Goal: Task Accomplishment & Management: Complete application form

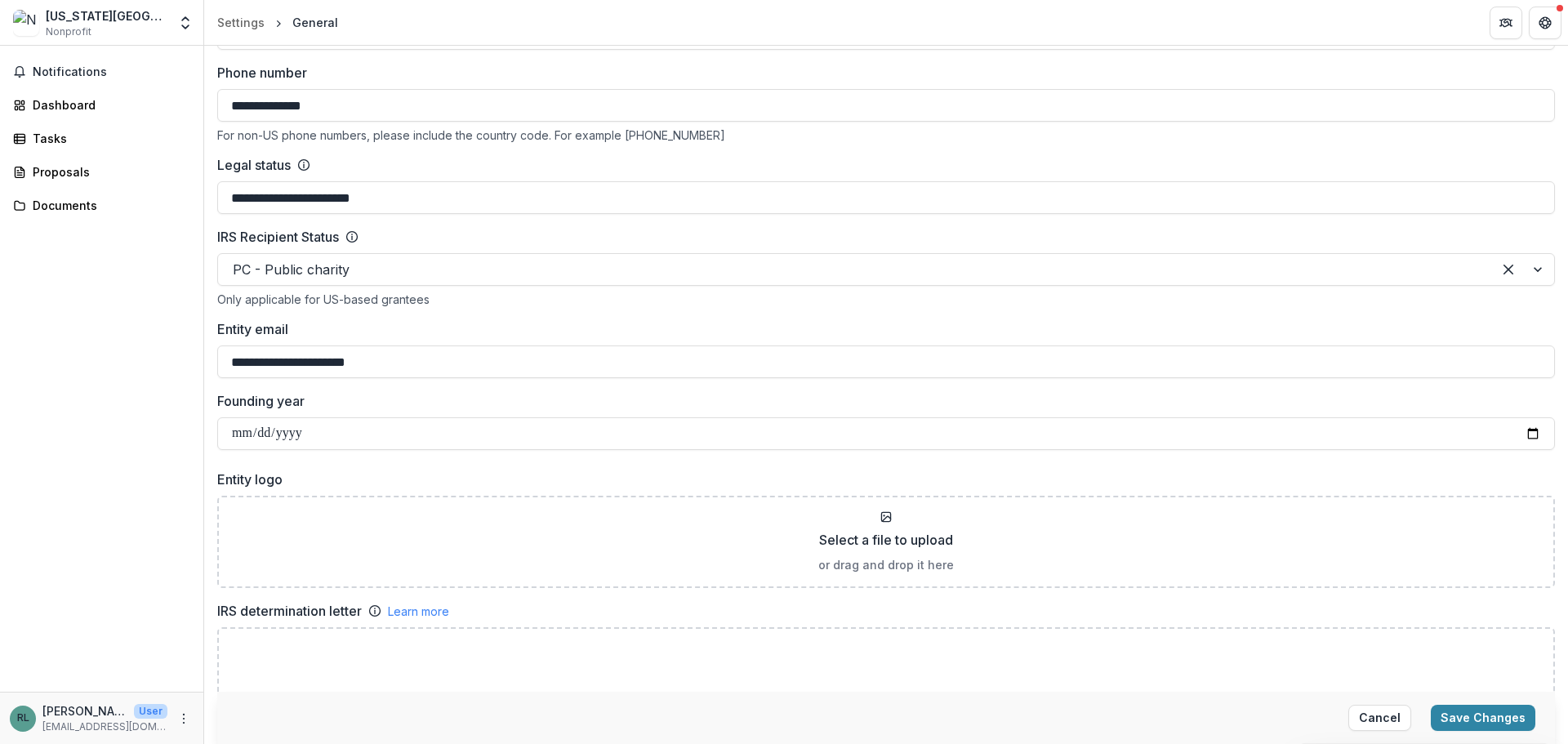
scroll to position [683, 0]
click at [909, 562] on p "or drag and drop it here" at bounding box center [886, 566] width 135 height 17
type input "**********"
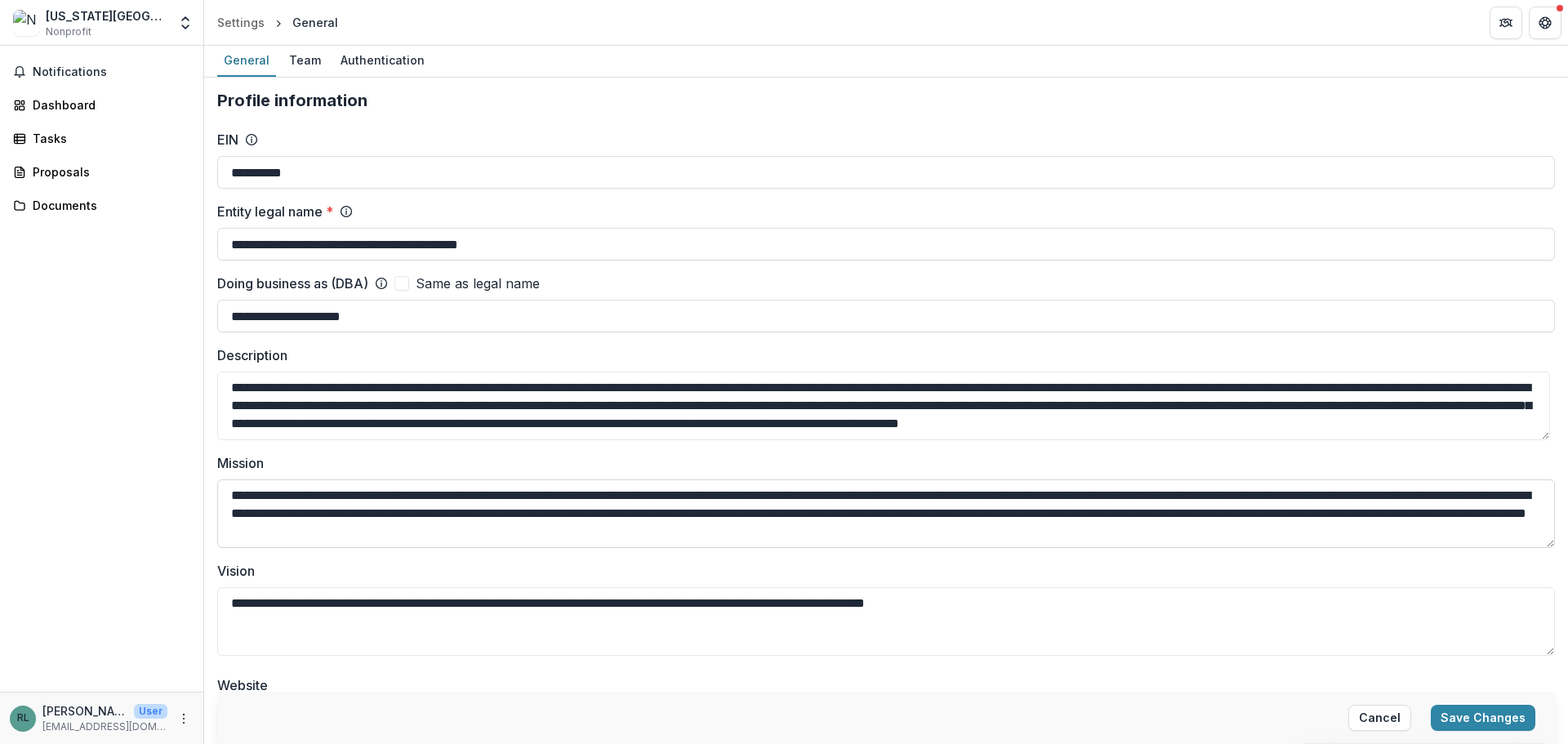
scroll to position [0, 0]
click at [1524, 716] on button "Save Changes" at bounding box center [1483, 717] width 105 height 26
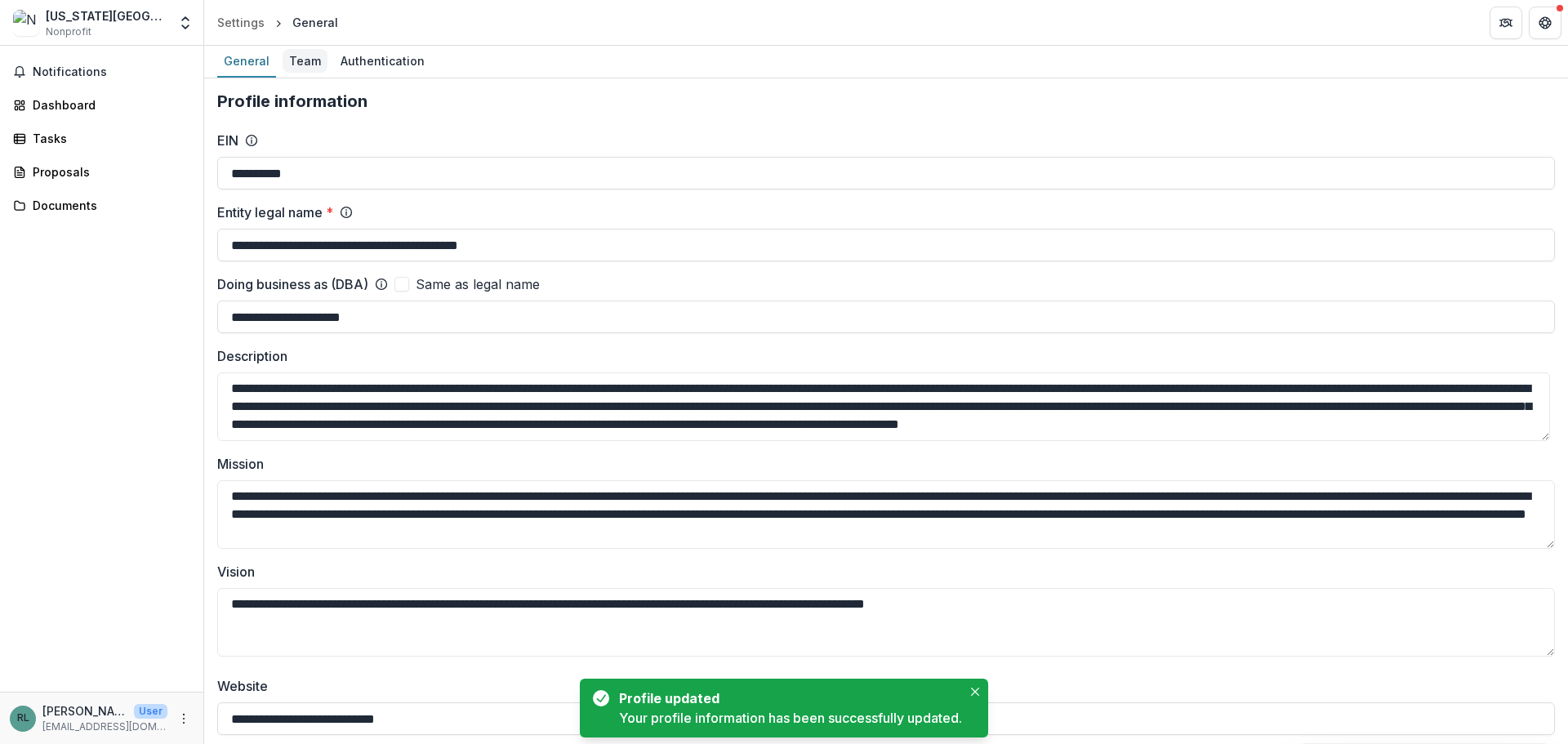
click at [301, 66] on div "Team" at bounding box center [304, 61] width 45 height 24
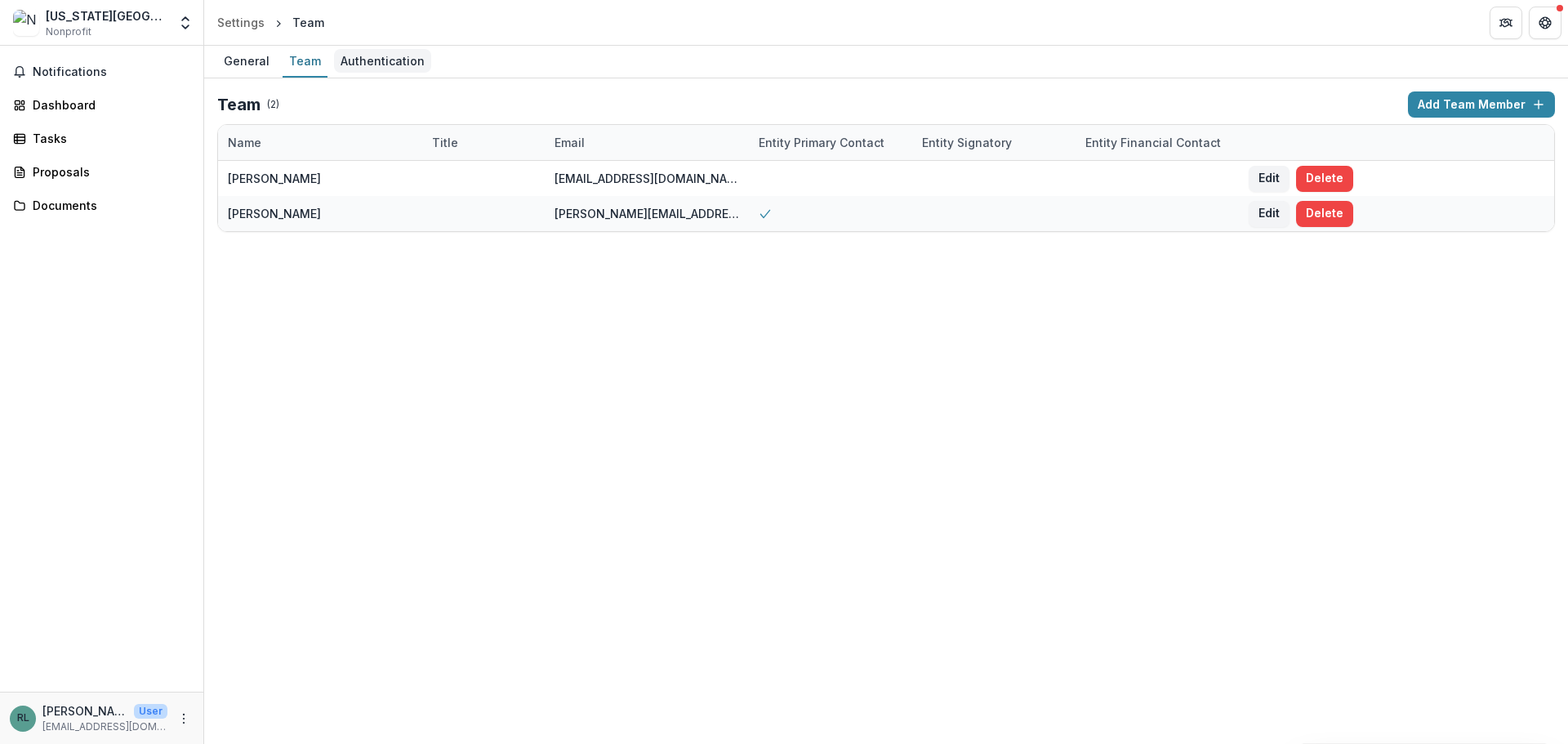
click at [391, 60] on div "Authentication" at bounding box center [382, 61] width 97 height 24
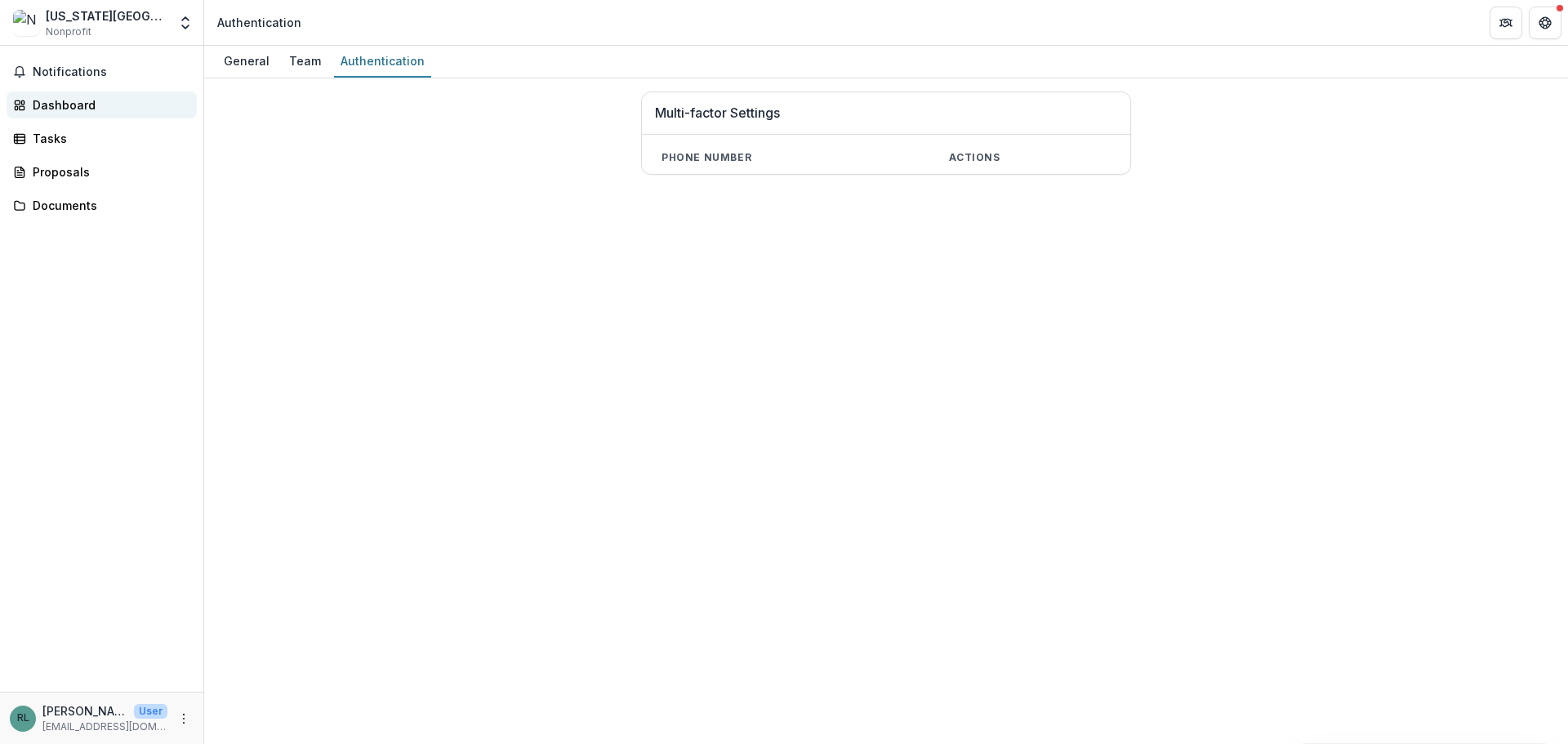
click at [96, 106] on div "Dashboard" at bounding box center [108, 105] width 151 height 17
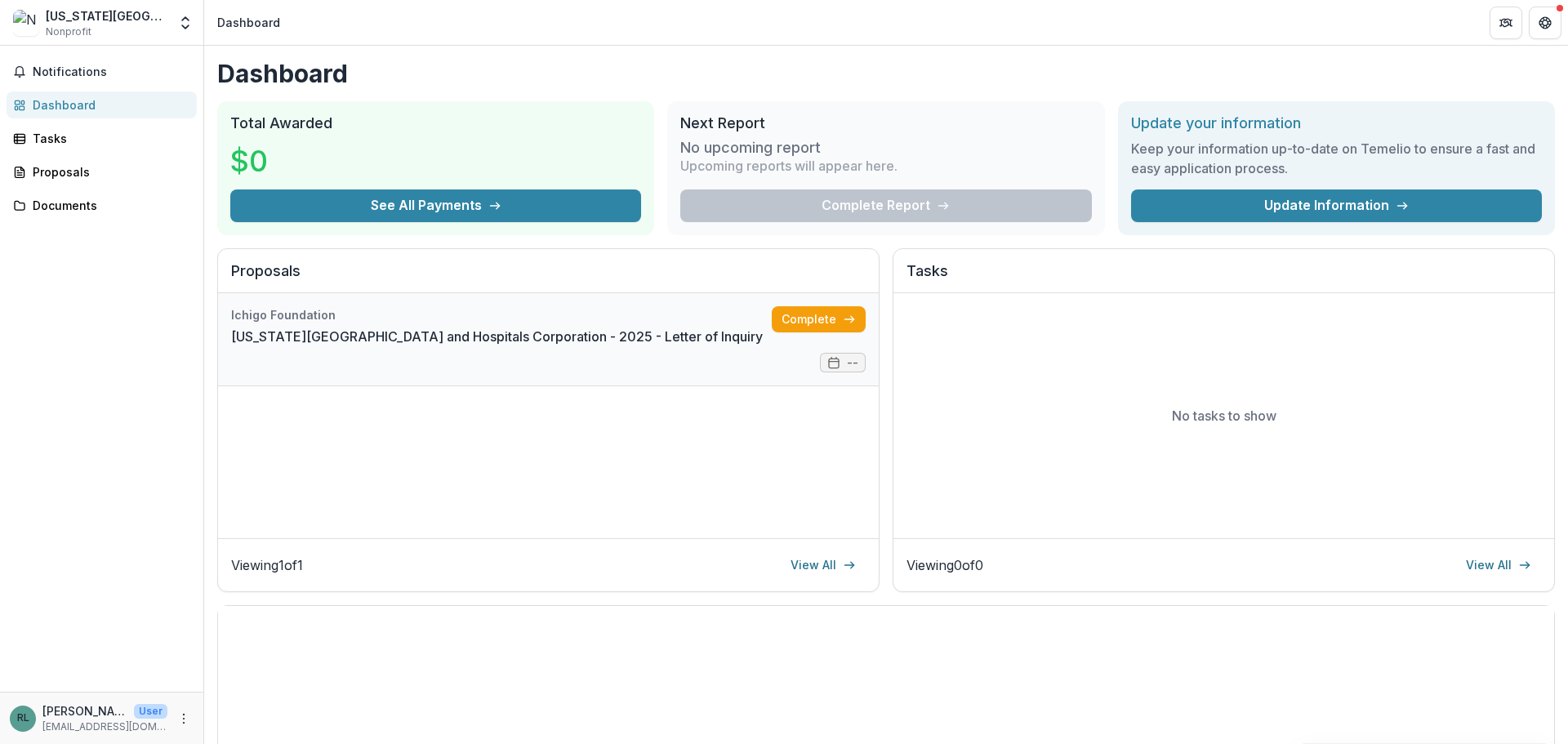
click at [446, 337] on link "[US_STATE][GEOGRAPHIC_DATA] and Hospitals Corporation - 2025 - Letter of Inquiry" at bounding box center [496, 336] width 532 height 19
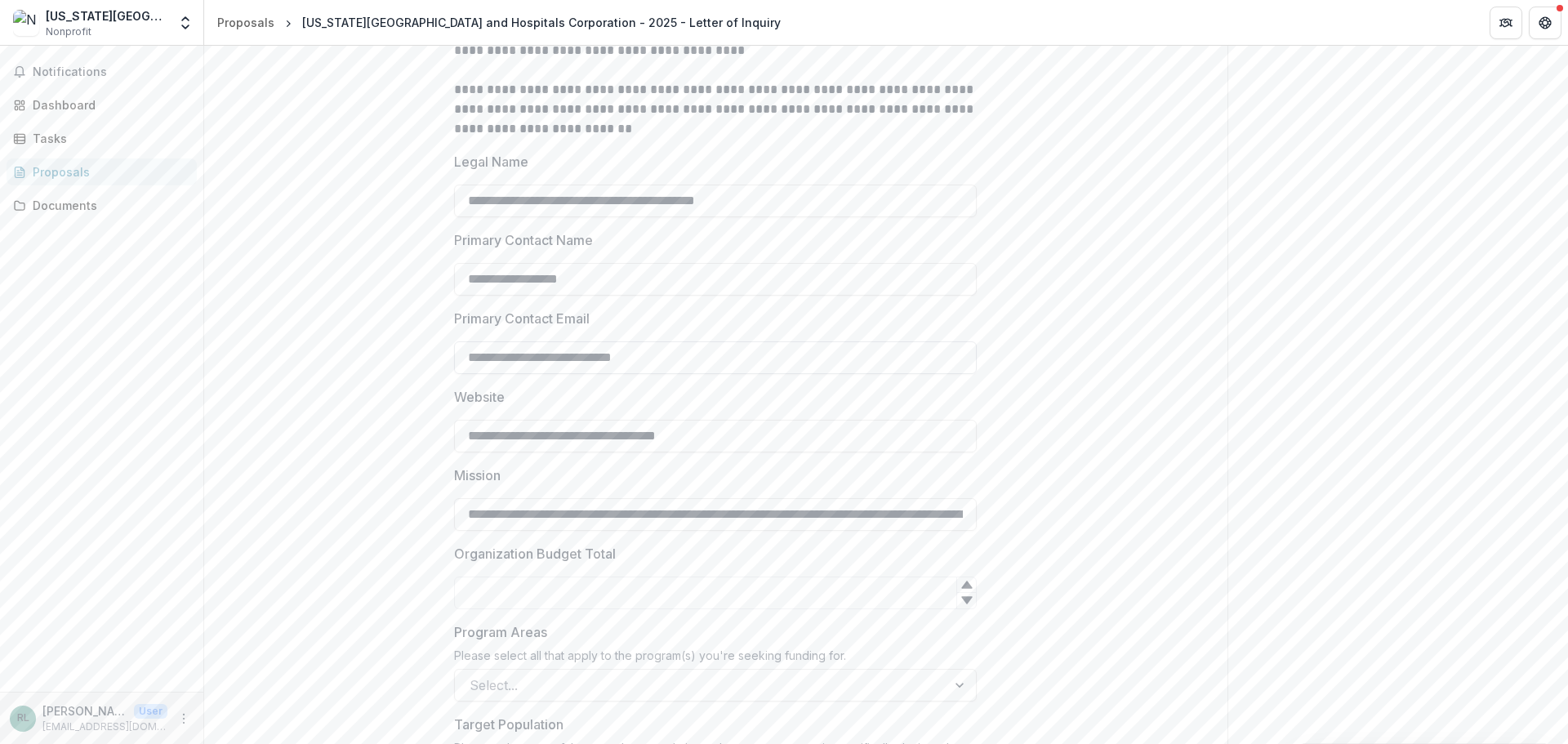
scroll to position [817, 0]
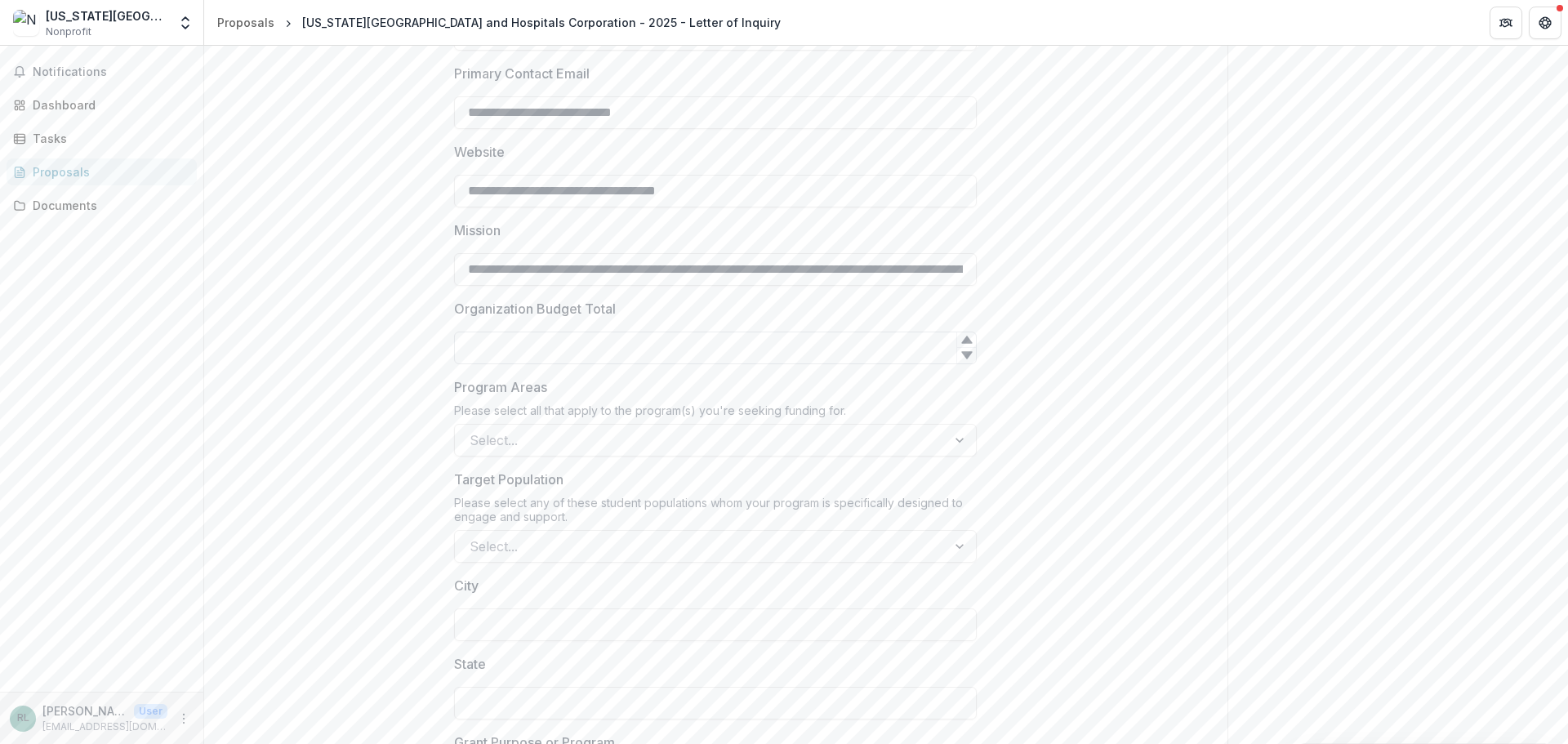
click at [829, 349] on input "Organization Budget Total" at bounding box center [715, 347] width 523 height 33
click at [968, 342] on icon at bounding box center [967, 340] width 11 height 8
click at [968, 353] on icon at bounding box center [967, 355] width 11 height 8
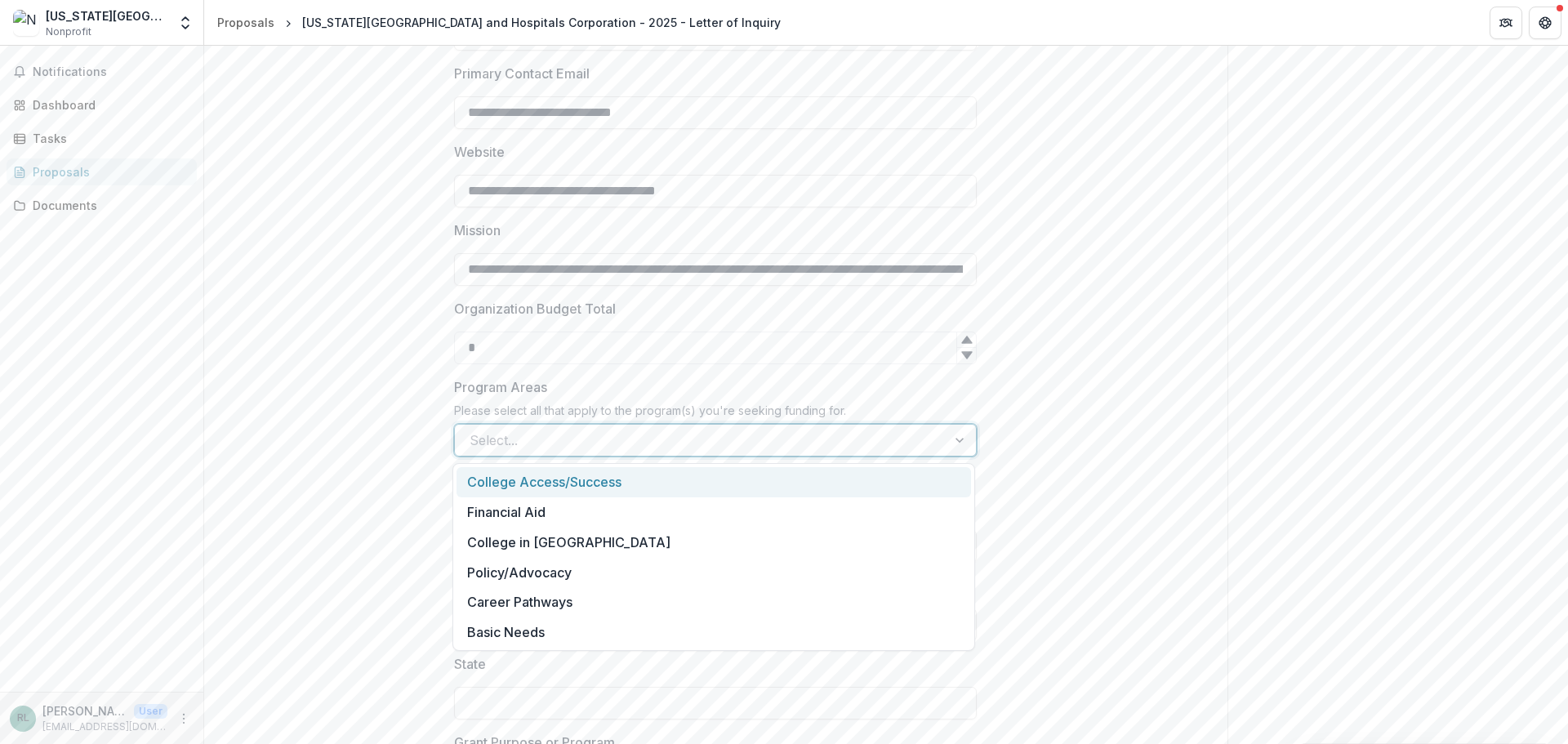
click at [725, 439] on div at bounding box center [700, 440] width 463 height 23
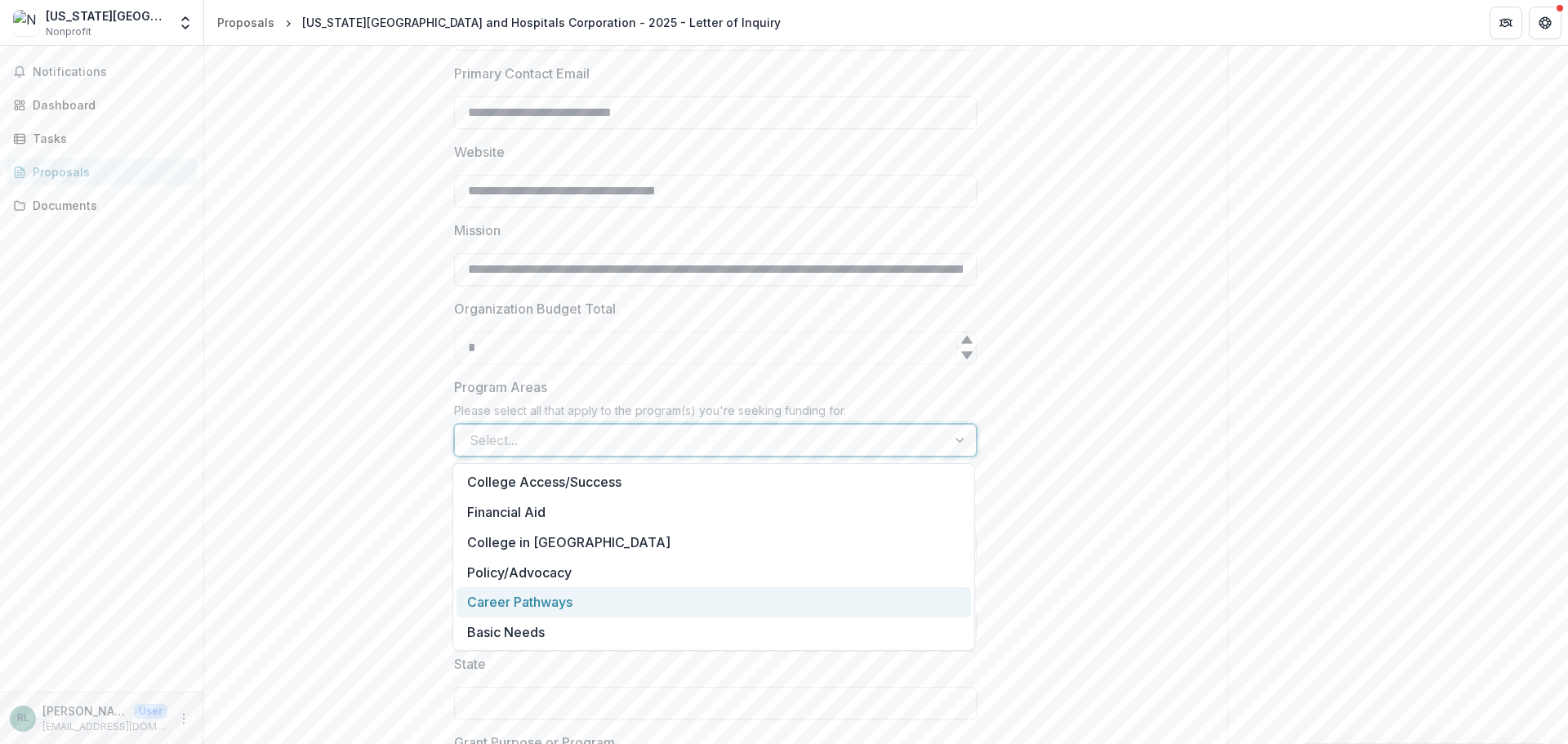
click at [704, 607] on div "Career Pathways" at bounding box center [714, 602] width 514 height 30
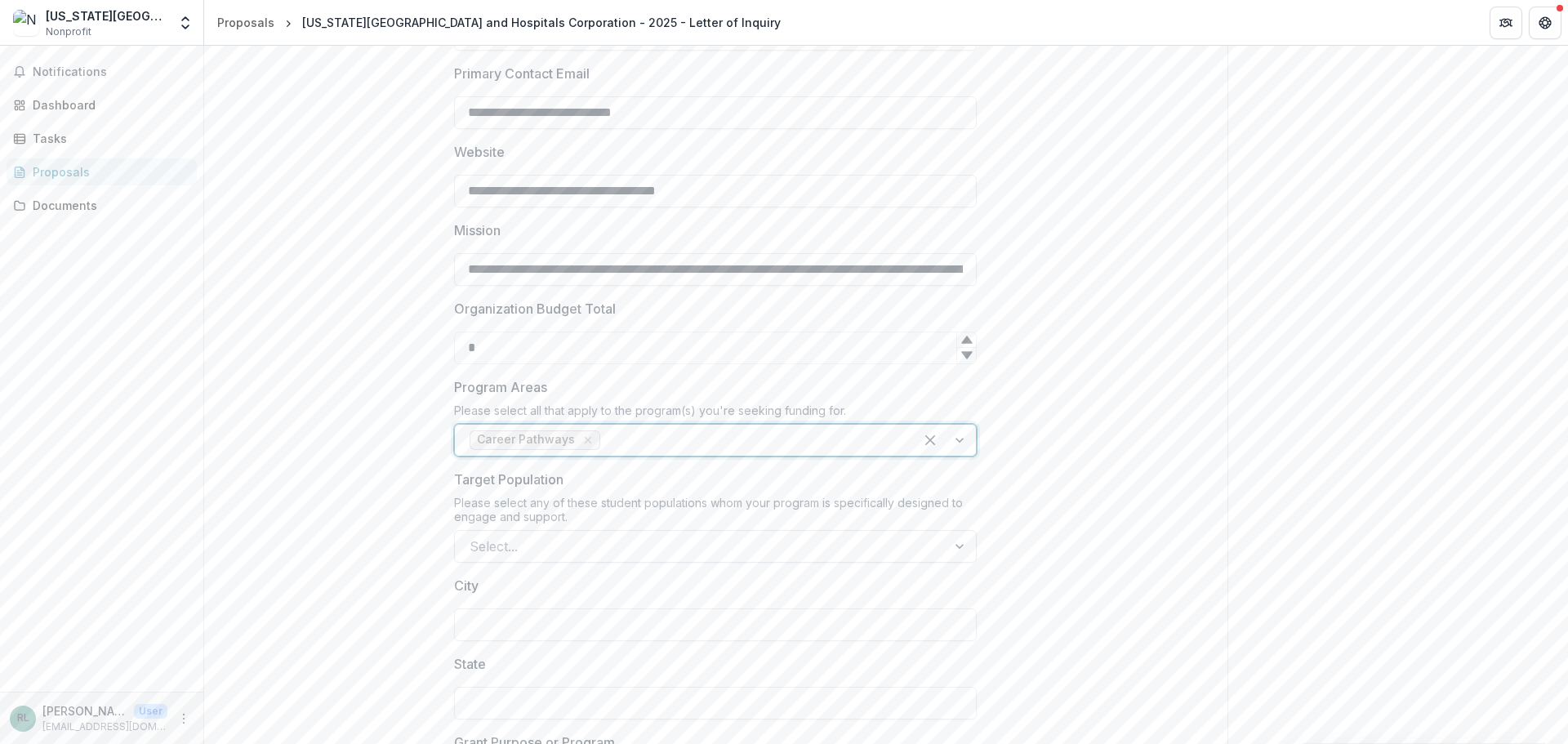
click at [726, 561] on div "Select..." at bounding box center [715, 546] width 523 height 33
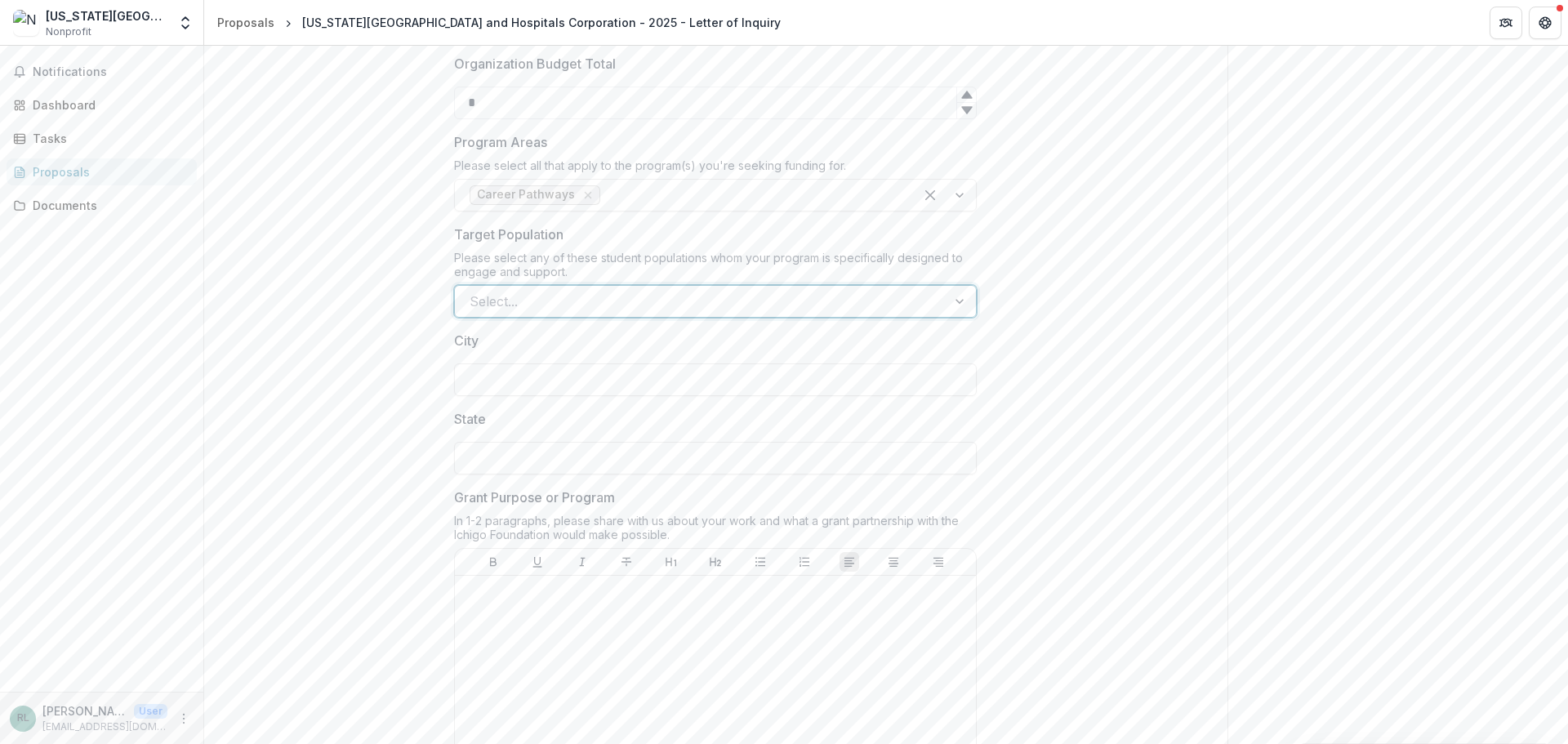
scroll to position [8, 0]
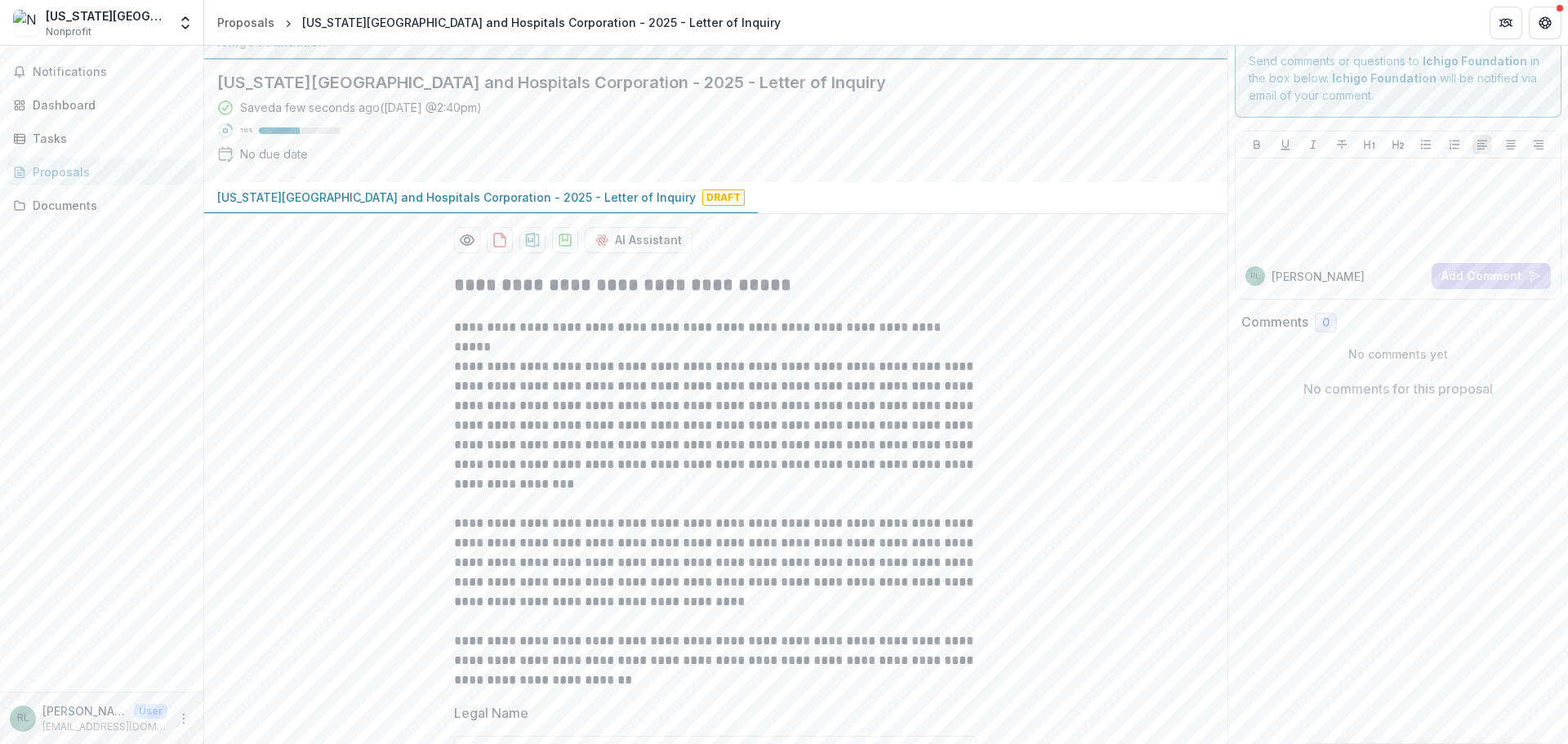
scroll to position [0, 0]
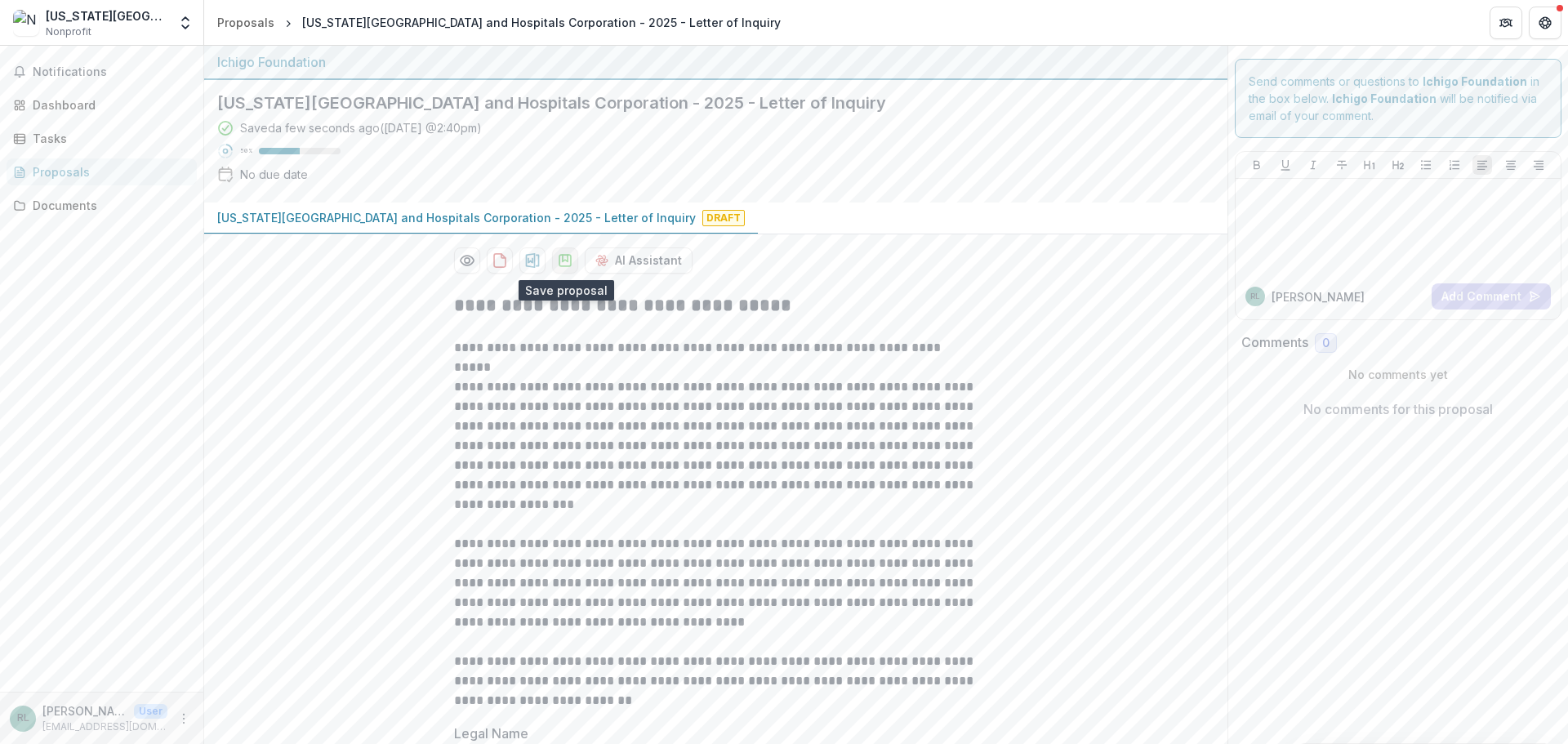
click at [568, 260] on icon "download-proposal" at bounding box center [565, 260] width 16 height 16
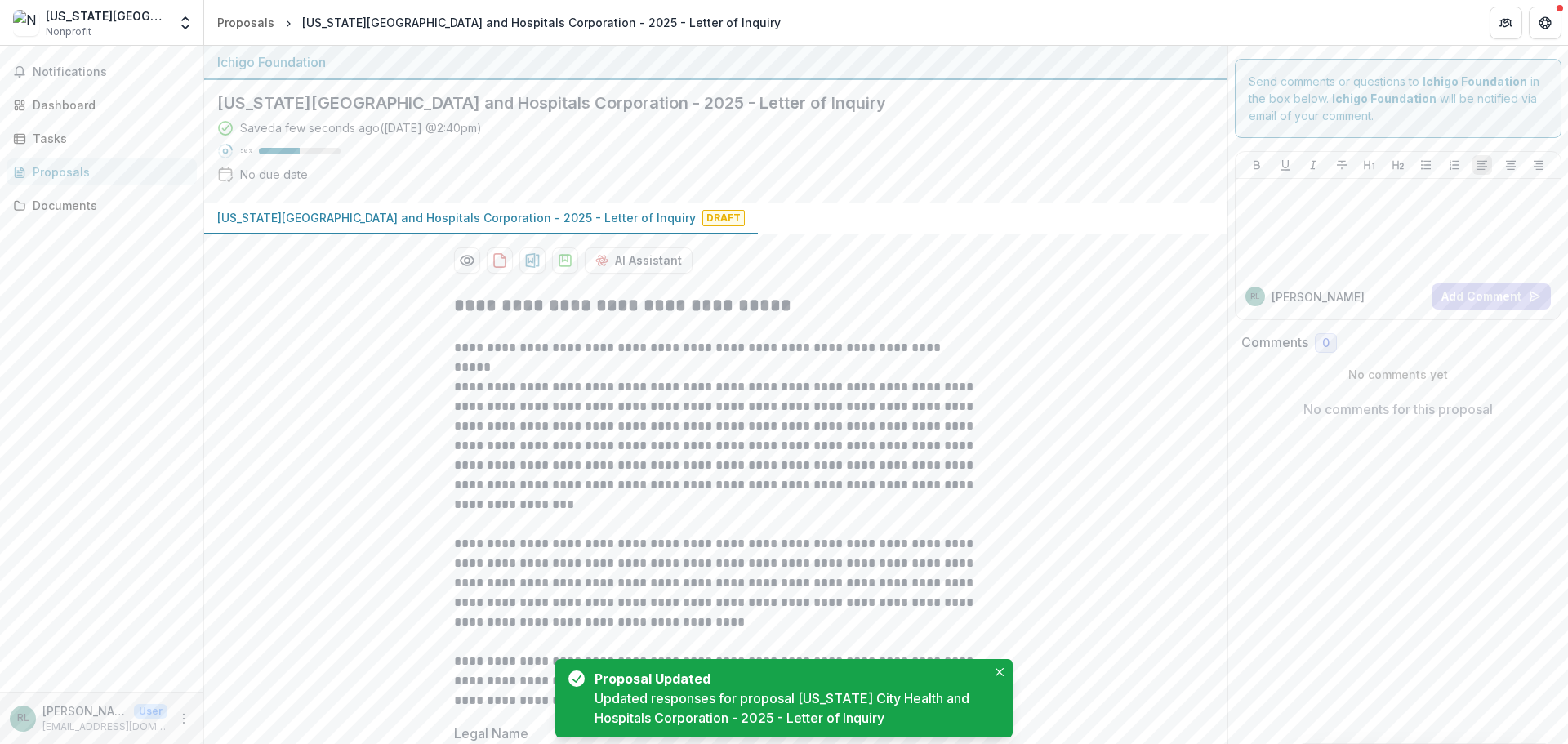
click at [513, 493] on p "**********" at bounding box center [715, 446] width 523 height 137
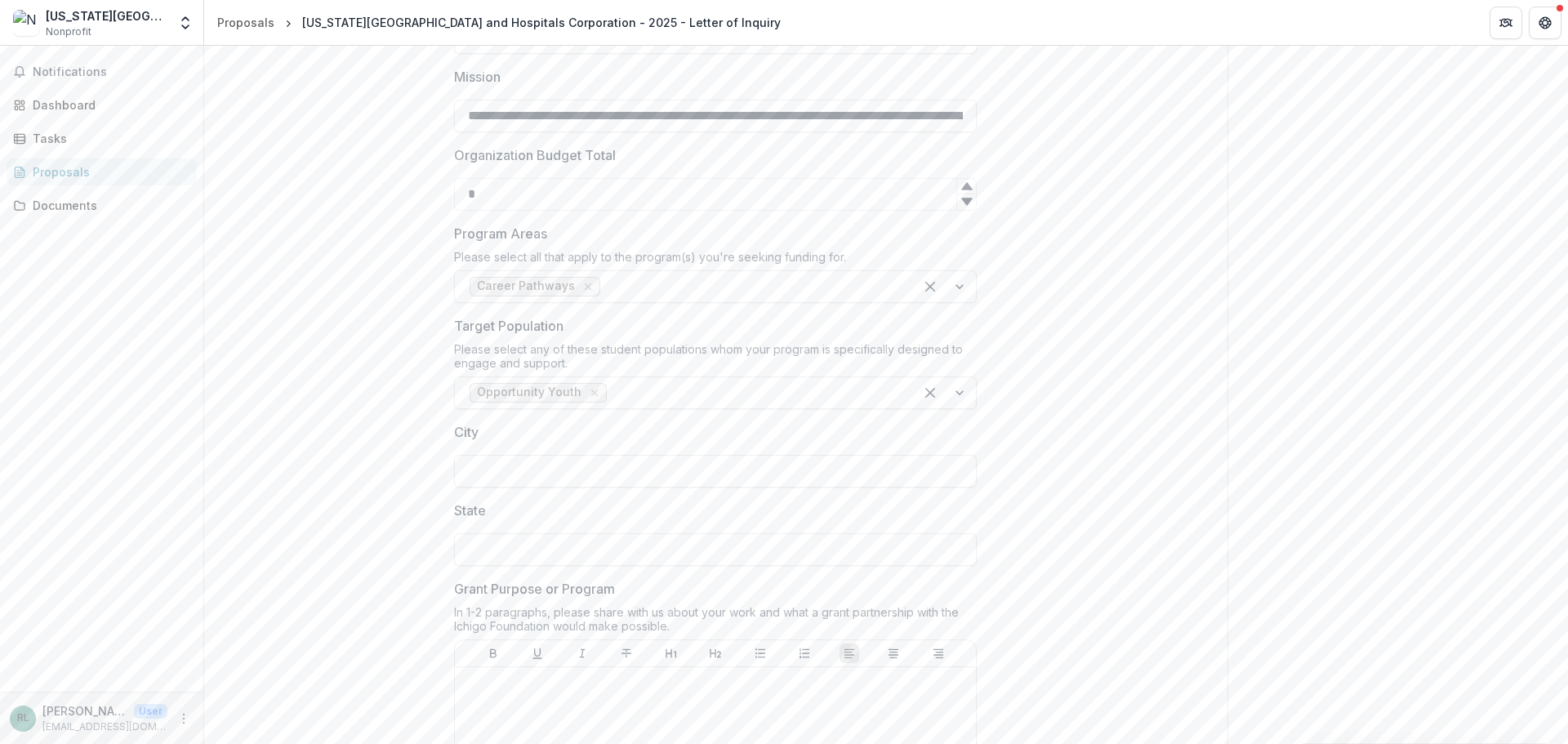
scroll to position [980, 0]
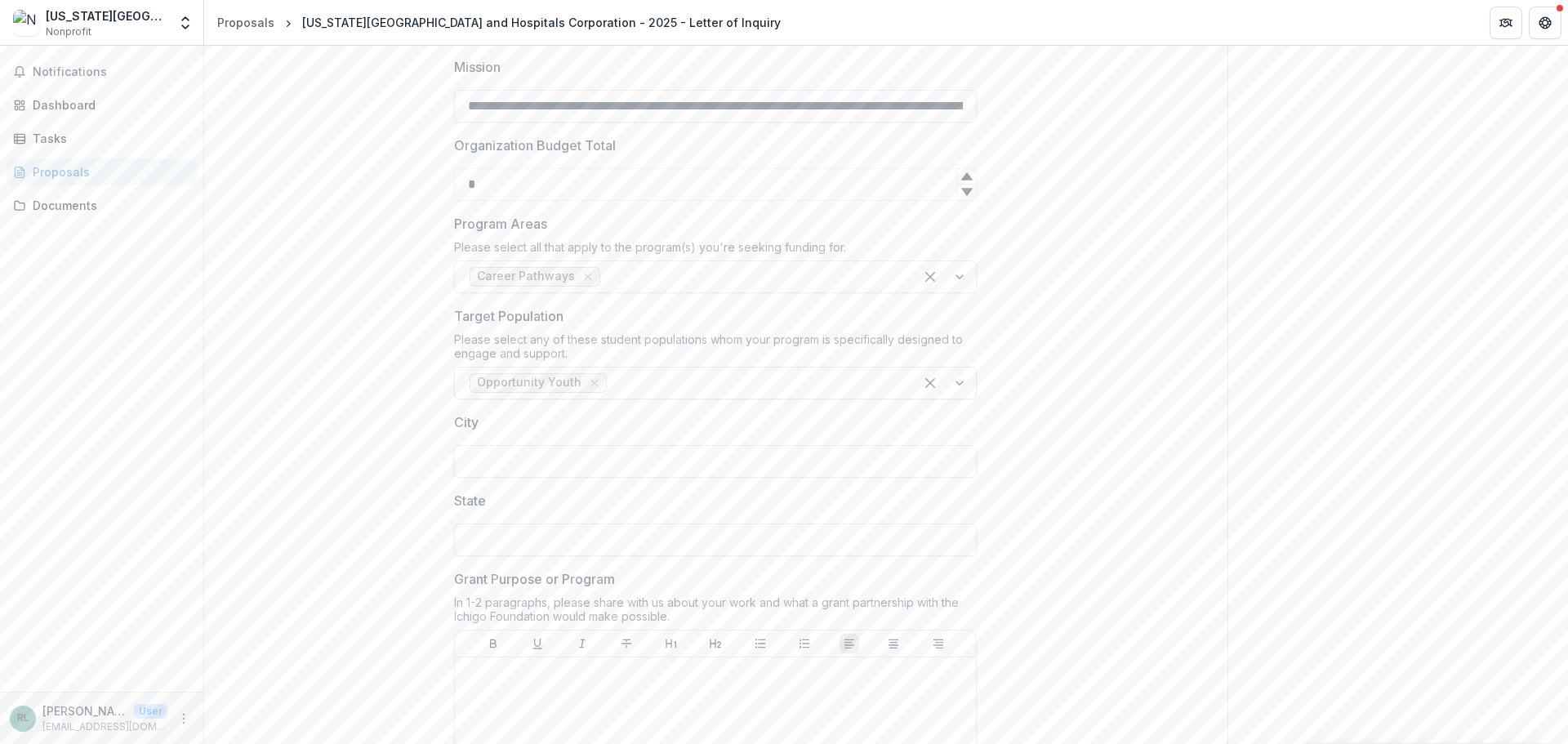
click at [732, 378] on div at bounding box center [754, 382] width 289 height 23
click at [858, 270] on div at bounding box center [752, 276] width 296 height 23
click at [854, 268] on div at bounding box center [752, 276] width 296 height 23
click at [774, 274] on div at bounding box center [752, 276] width 296 height 23
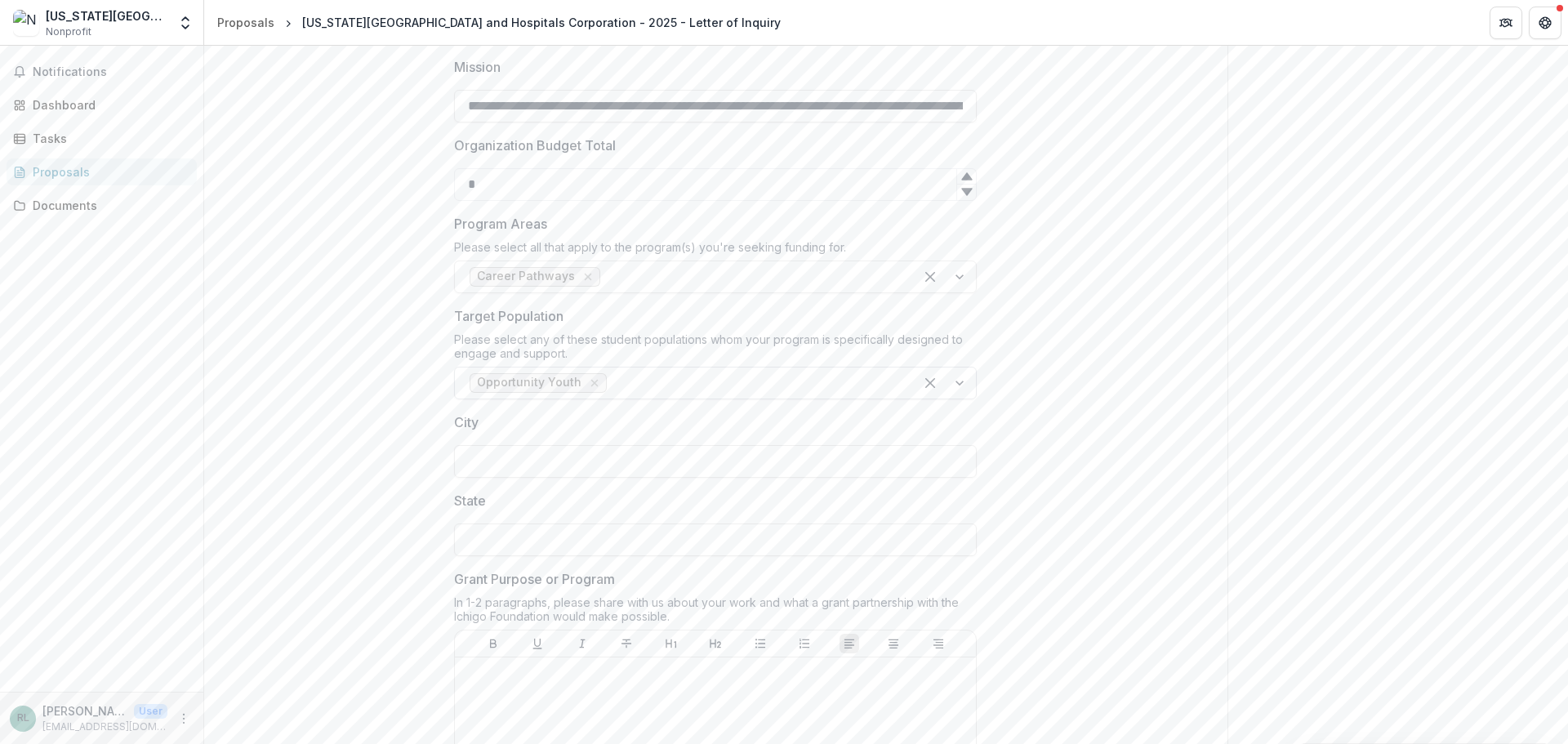
click at [622, 380] on div at bounding box center [754, 382] width 289 height 23
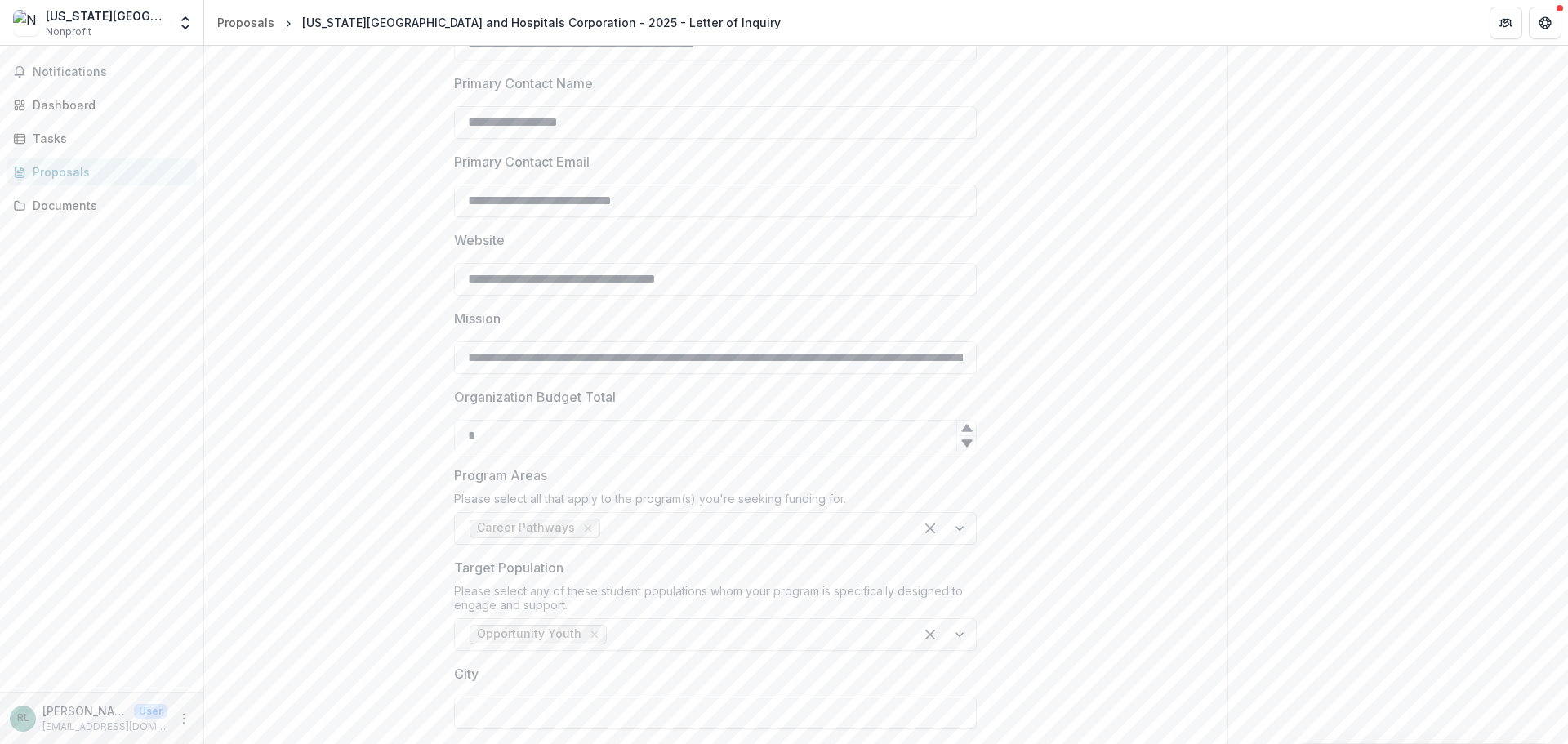
scroll to position [714, 0]
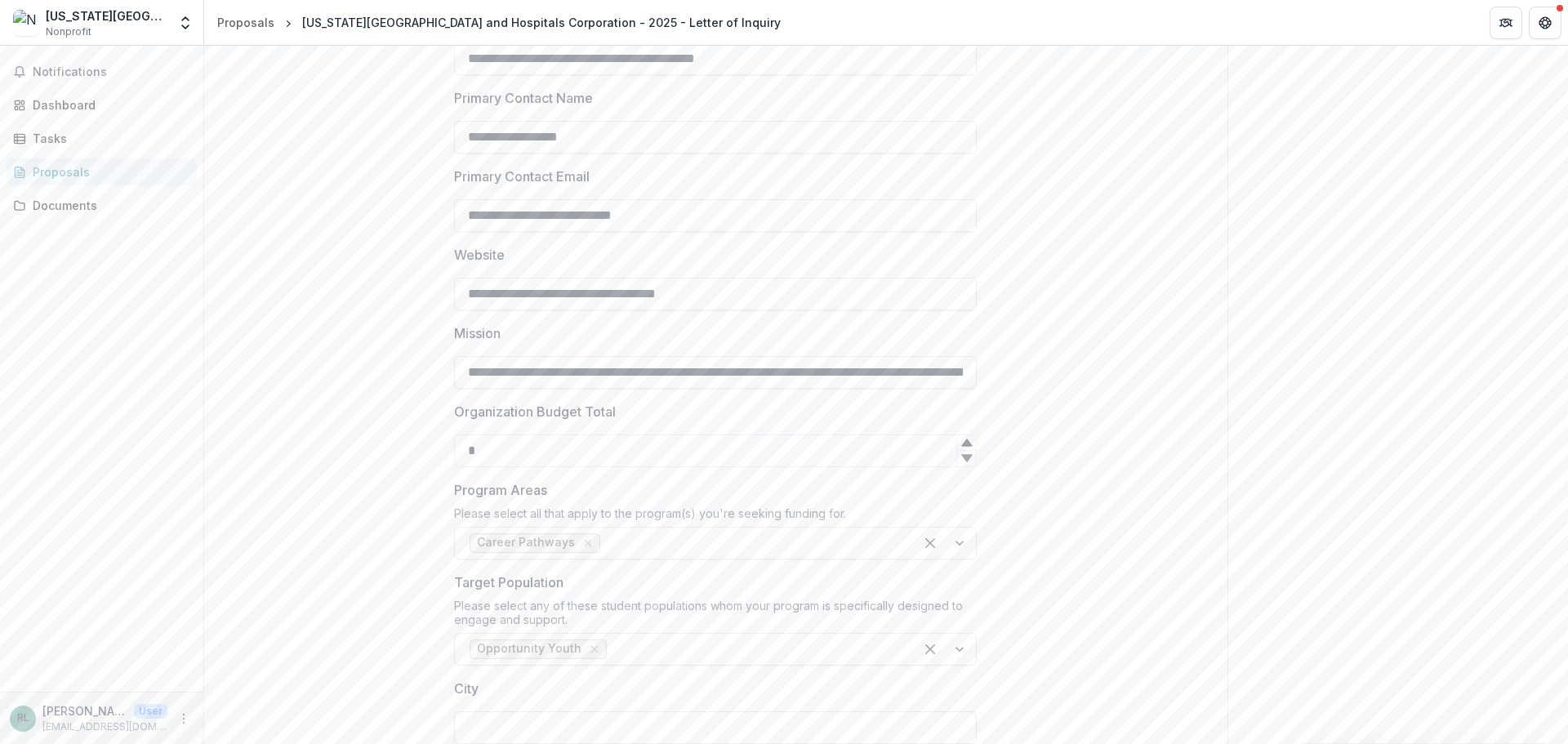
drag, startPoint x: 492, startPoint y: 446, endPoint x: 444, endPoint y: 451, distance: 48.3
click at [444, 451] on div "**********" at bounding box center [715, 574] width 549 height 2016
paste input "**********"
type input "**********"
click at [277, 522] on div "**********" at bounding box center [715, 574] width 1023 height 2016
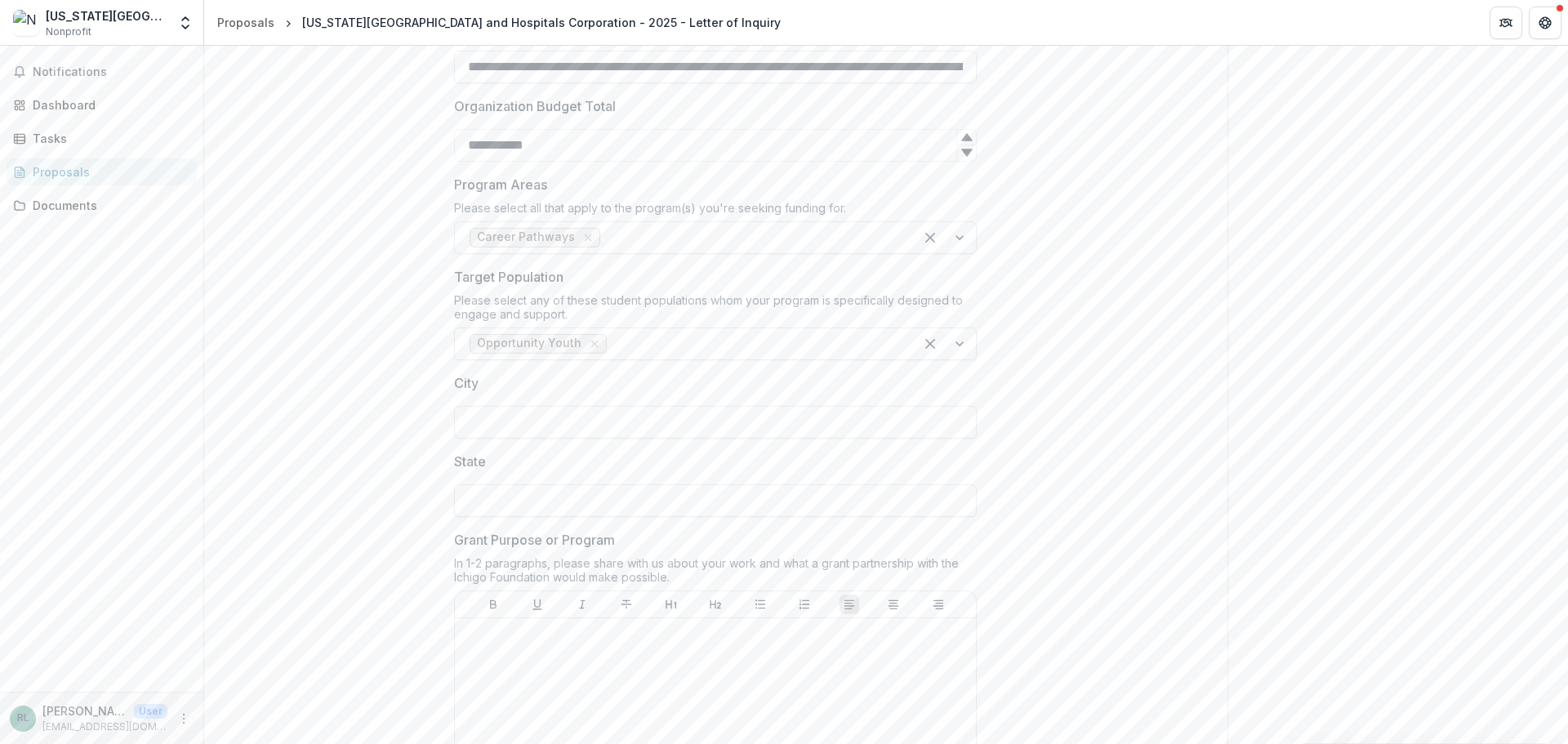
scroll to position [1040, 0]
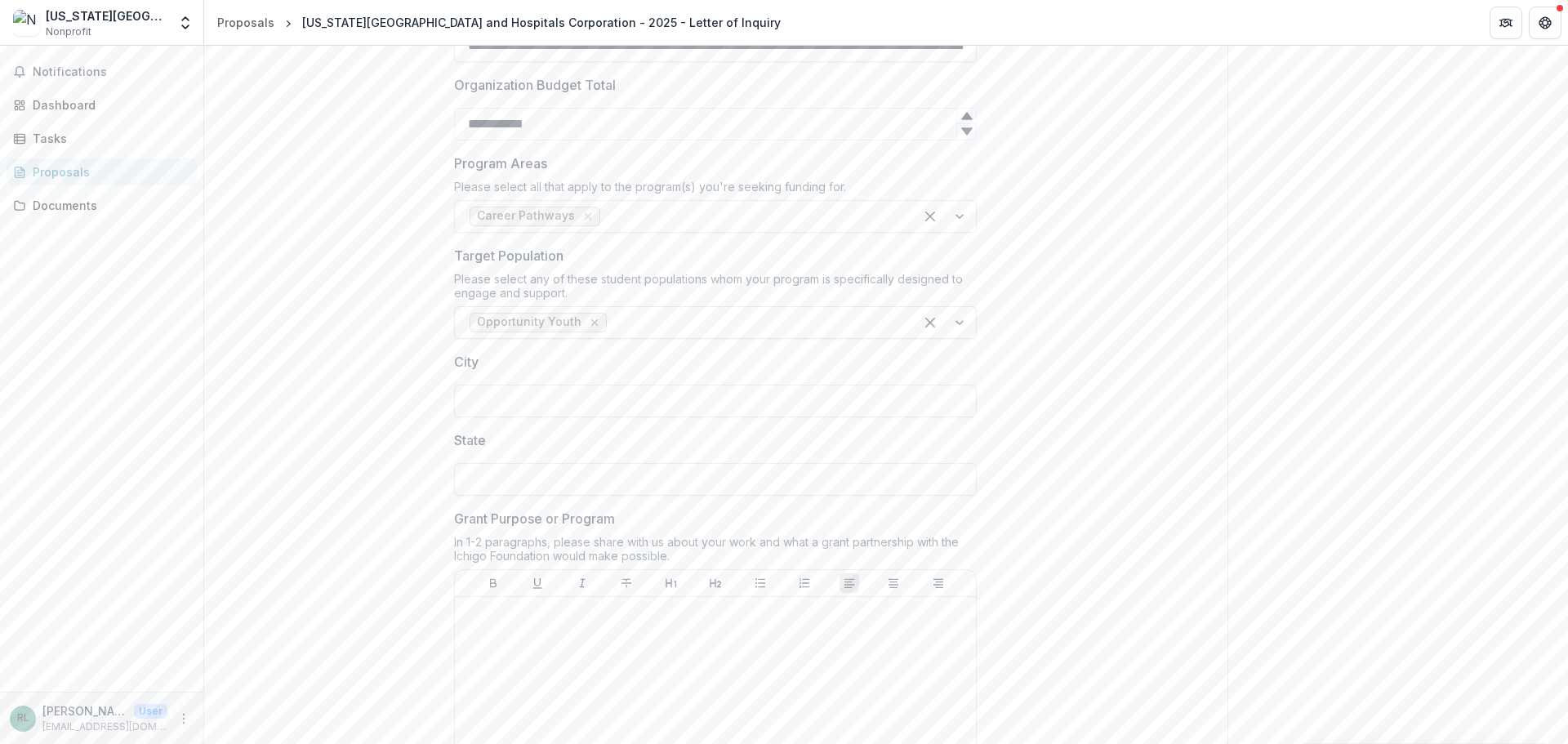
click at [586, 329] on div "Remove Opportunity Youth" at bounding box center [594, 322] width 16 height 16
click at [601, 326] on div at bounding box center [700, 322] width 463 height 23
click at [736, 327] on div at bounding box center [796, 322] width 206 height 23
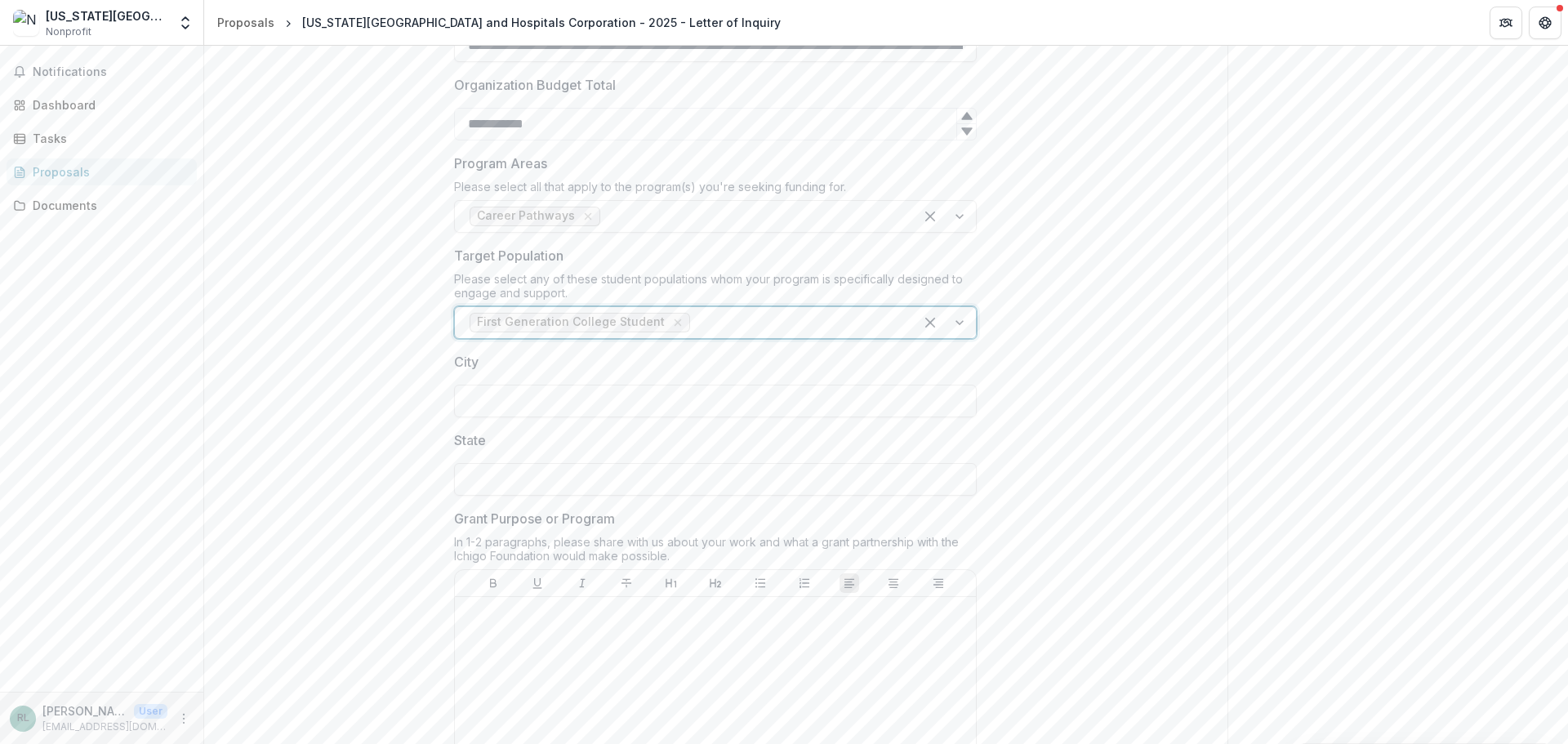
click at [238, 391] on div "**********" at bounding box center [715, 248] width 1023 height 2016
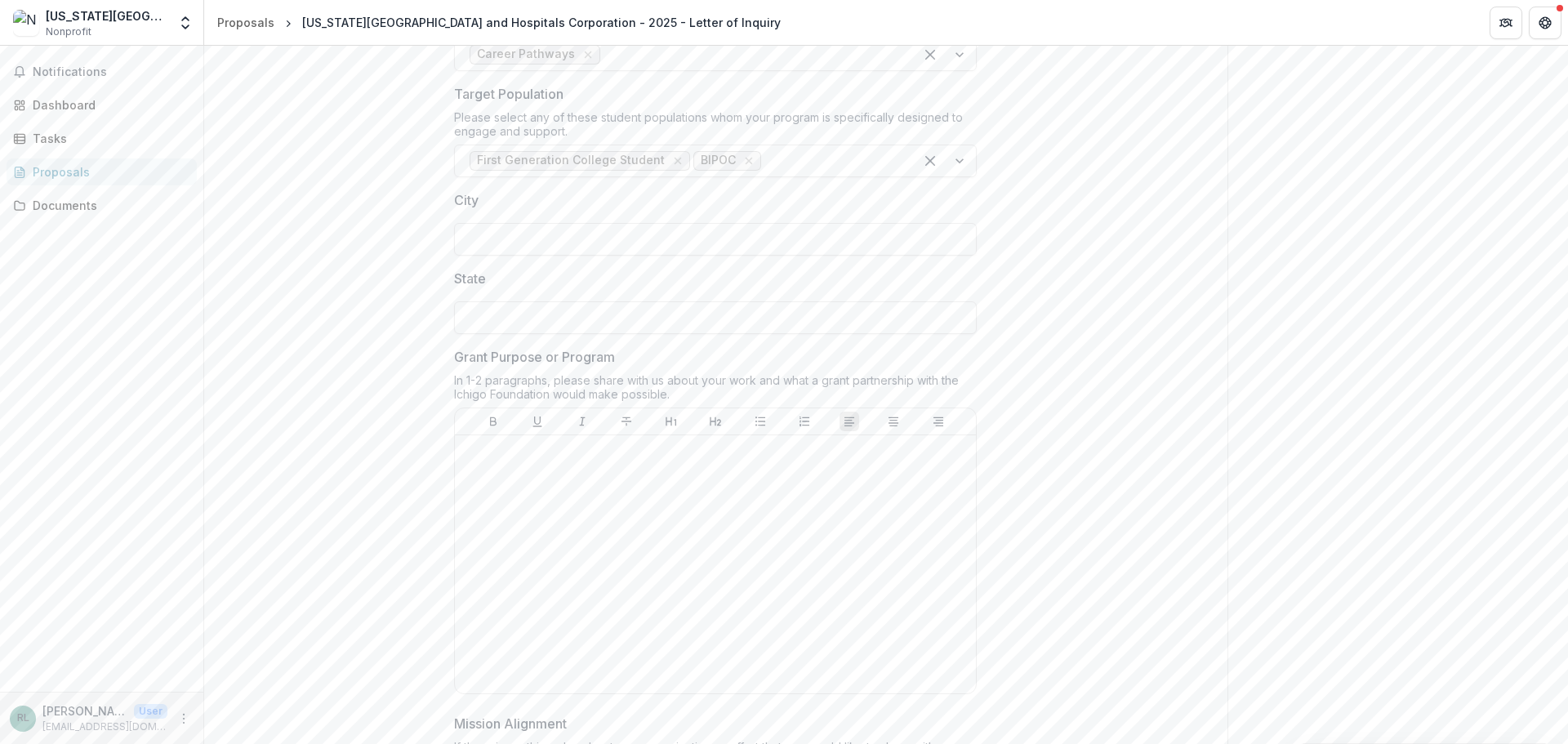
scroll to position [1203, 0]
click at [516, 231] on input "City" at bounding box center [715, 238] width 523 height 33
type input "********"
click at [706, 508] on div at bounding box center [715, 563] width 508 height 245
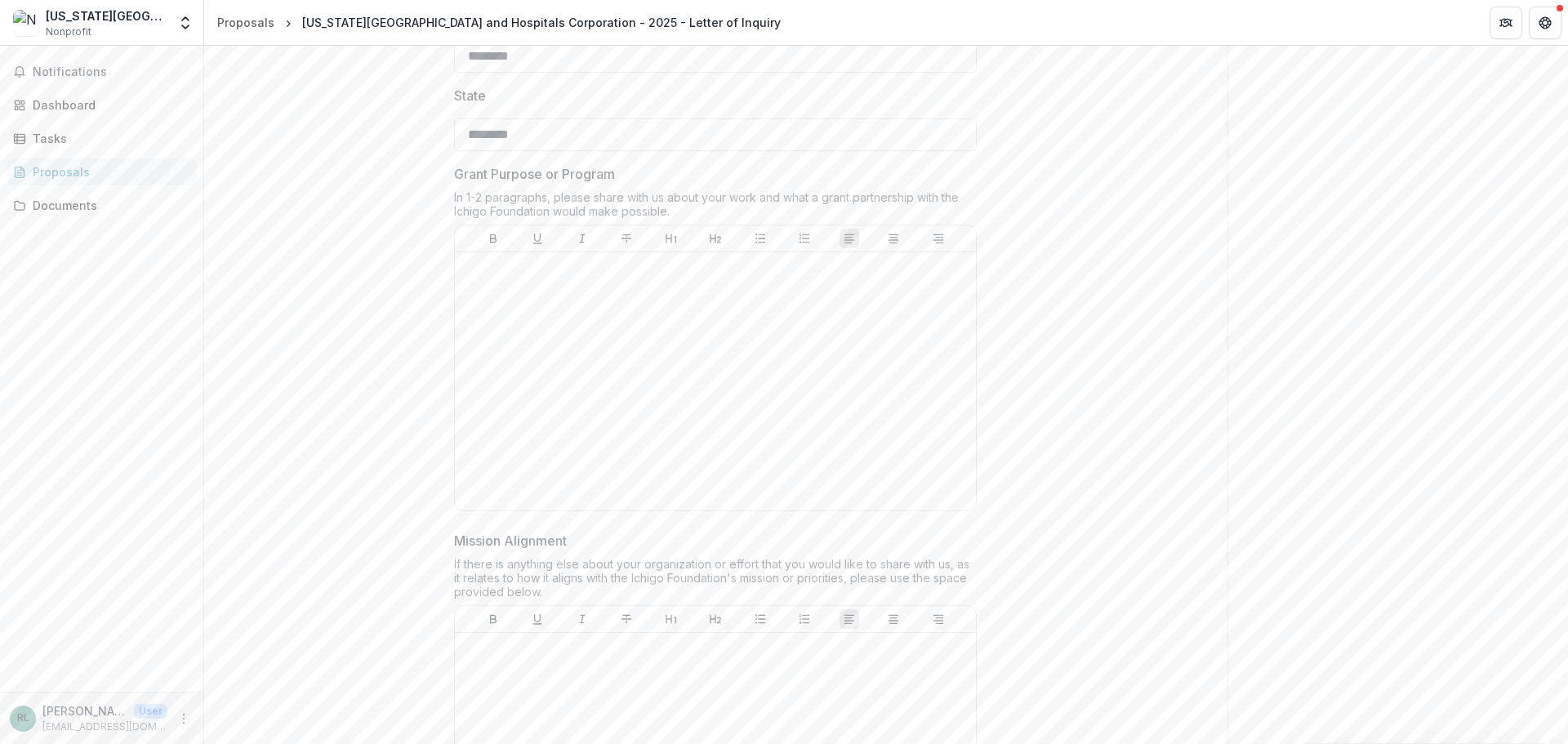
scroll to position [1367, 0]
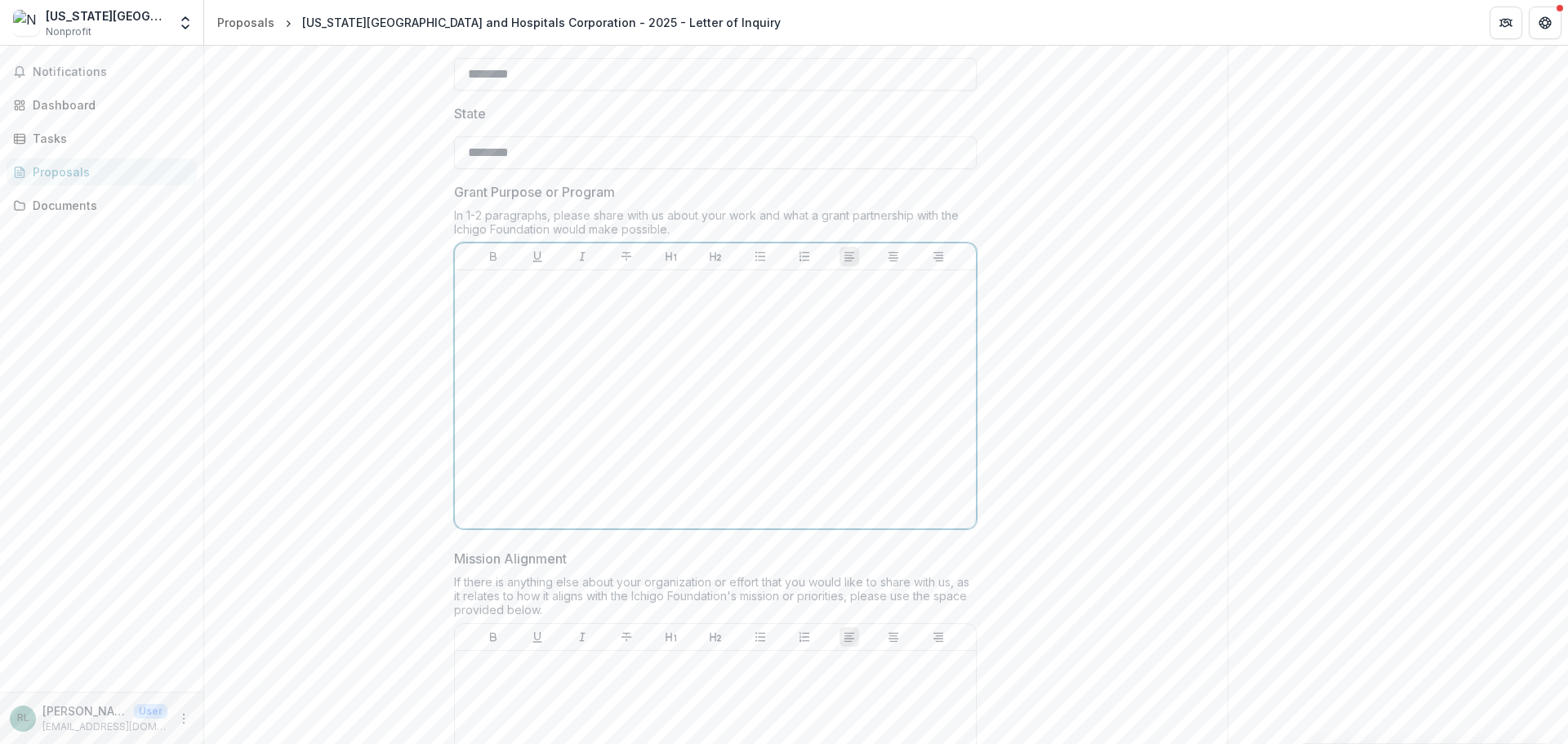
click at [598, 363] on div at bounding box center [715, 399] width 508 height 245
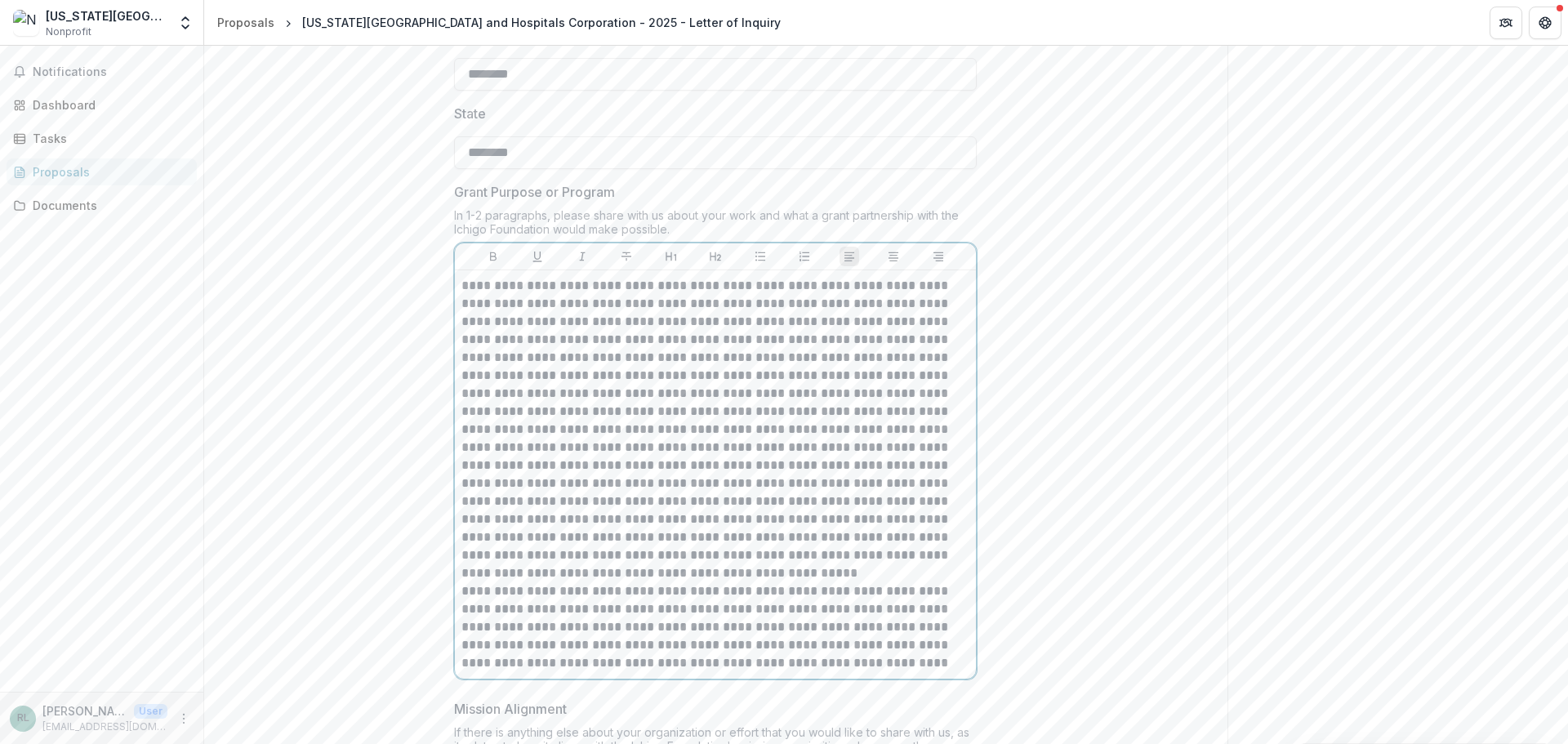
click at [784, 572] on p at bounding box center [715, 429] width 508 height 305
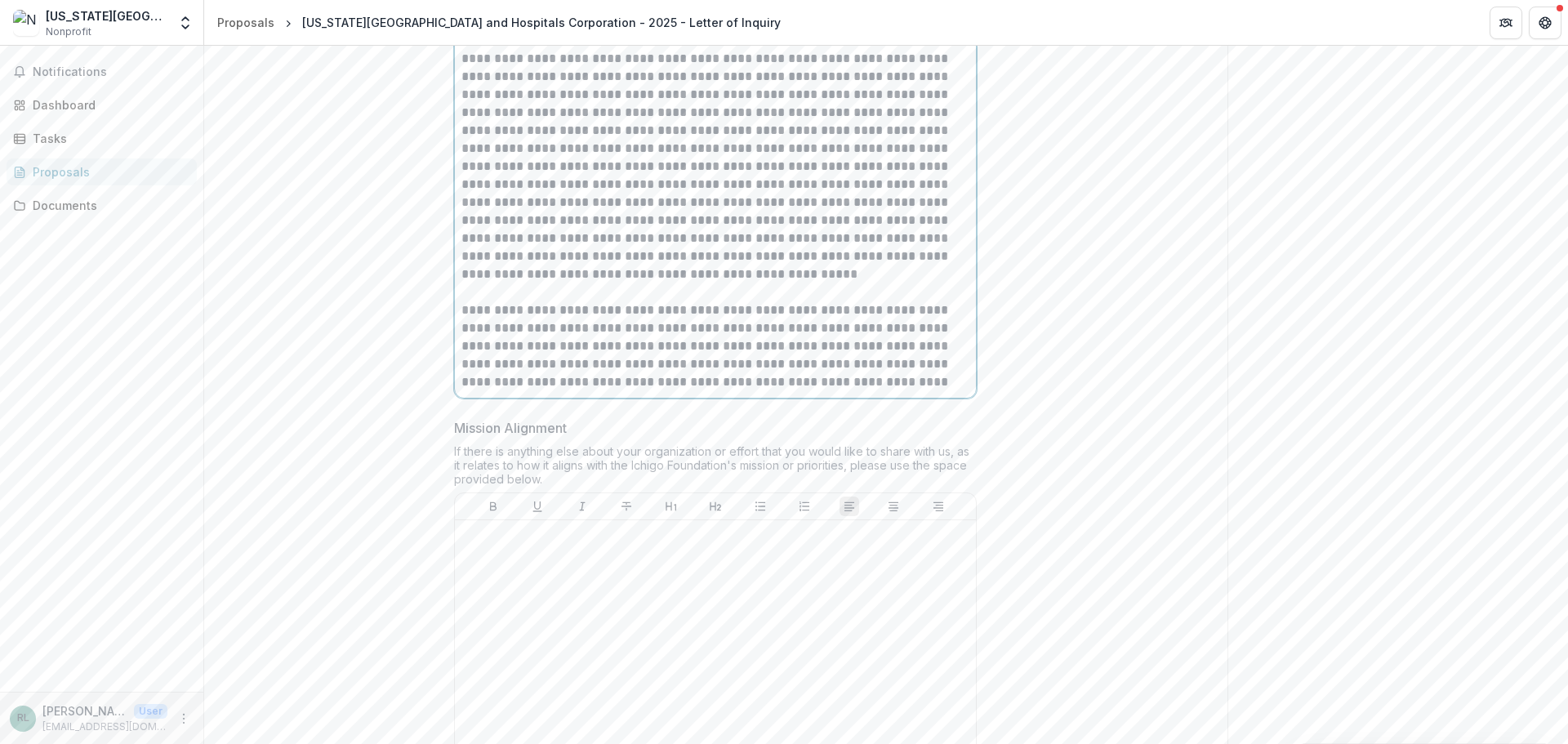
scroll to position [1693, 0]
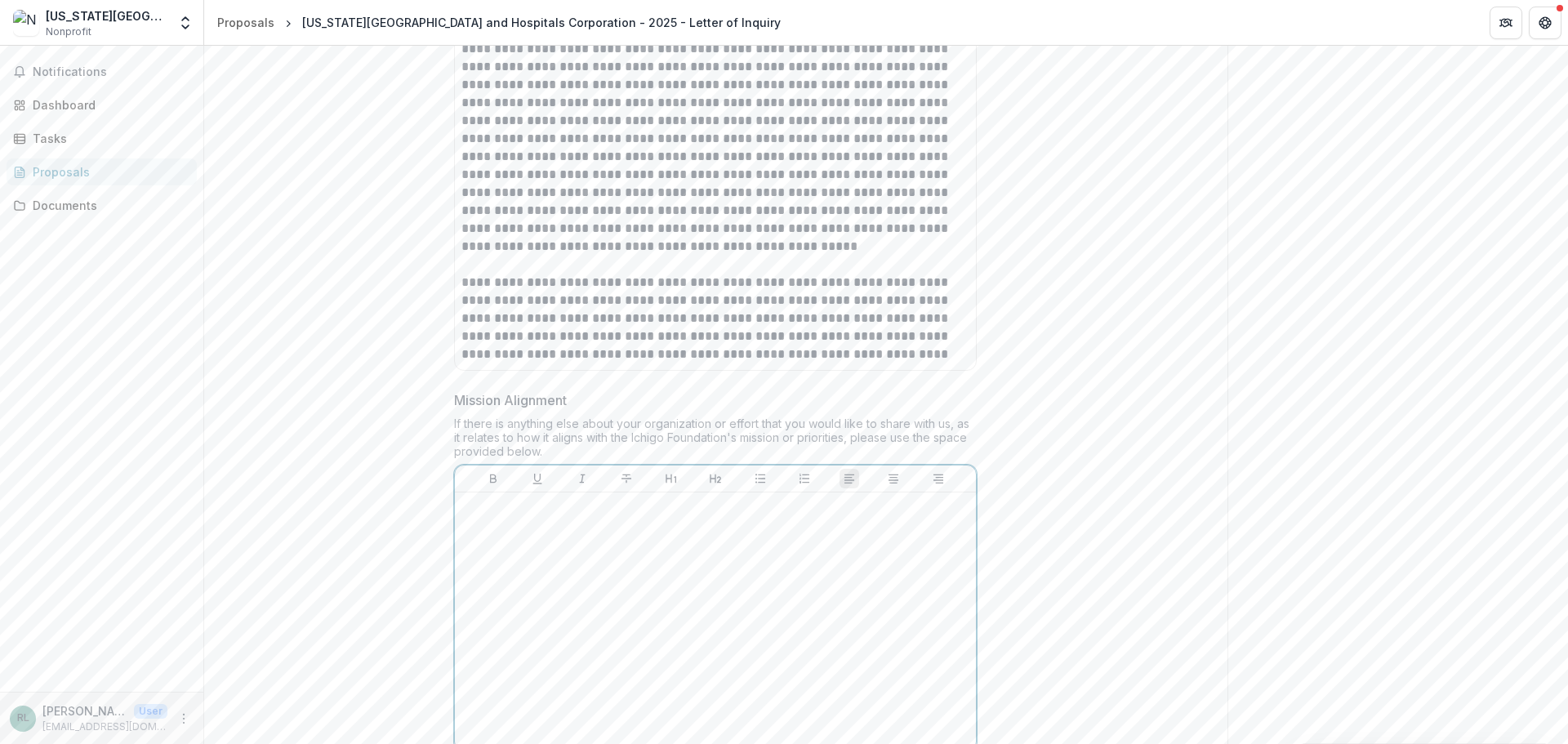
click at [710, 563] on div at bounding box center [715, 621] width 508 height 245
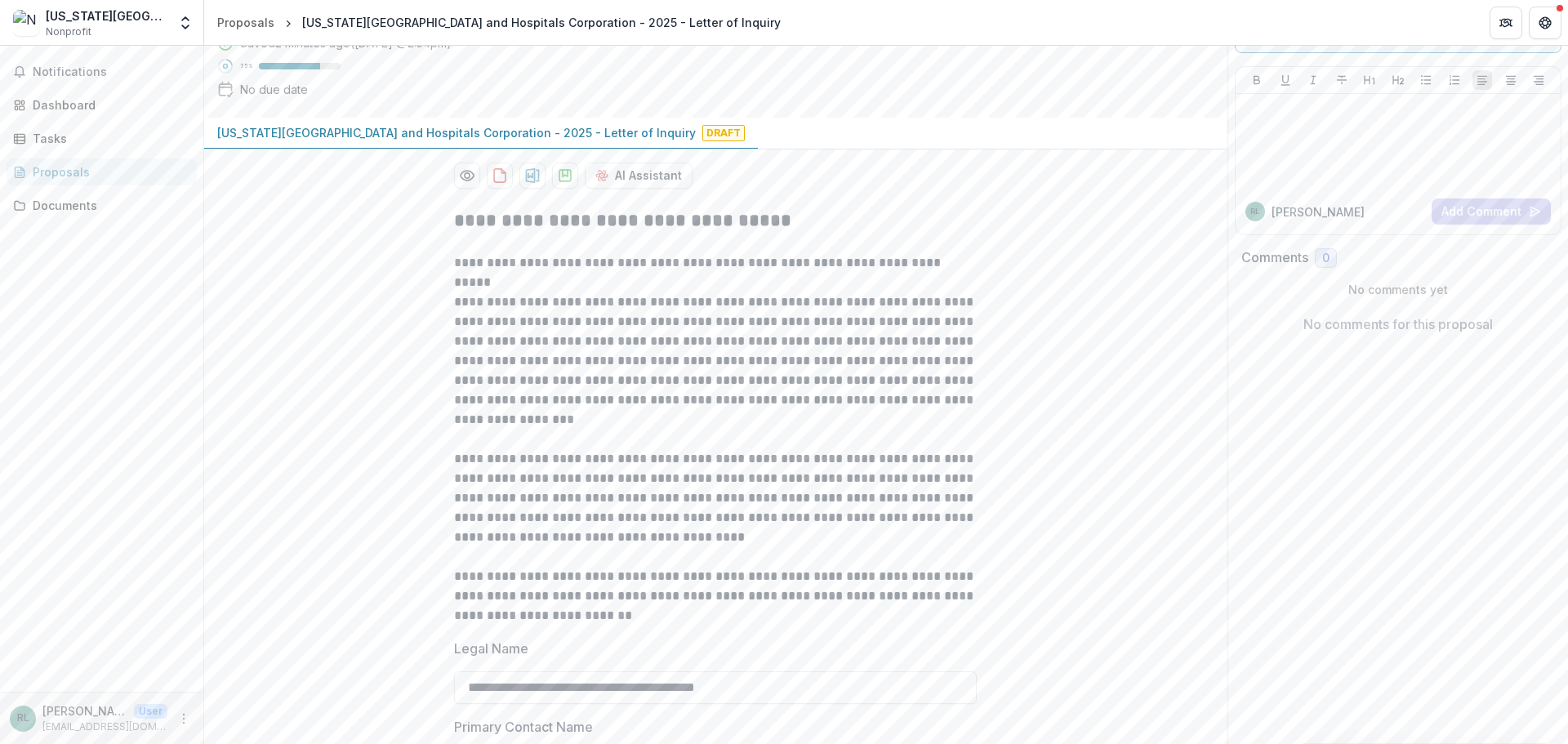
scroll to position [163, 0]
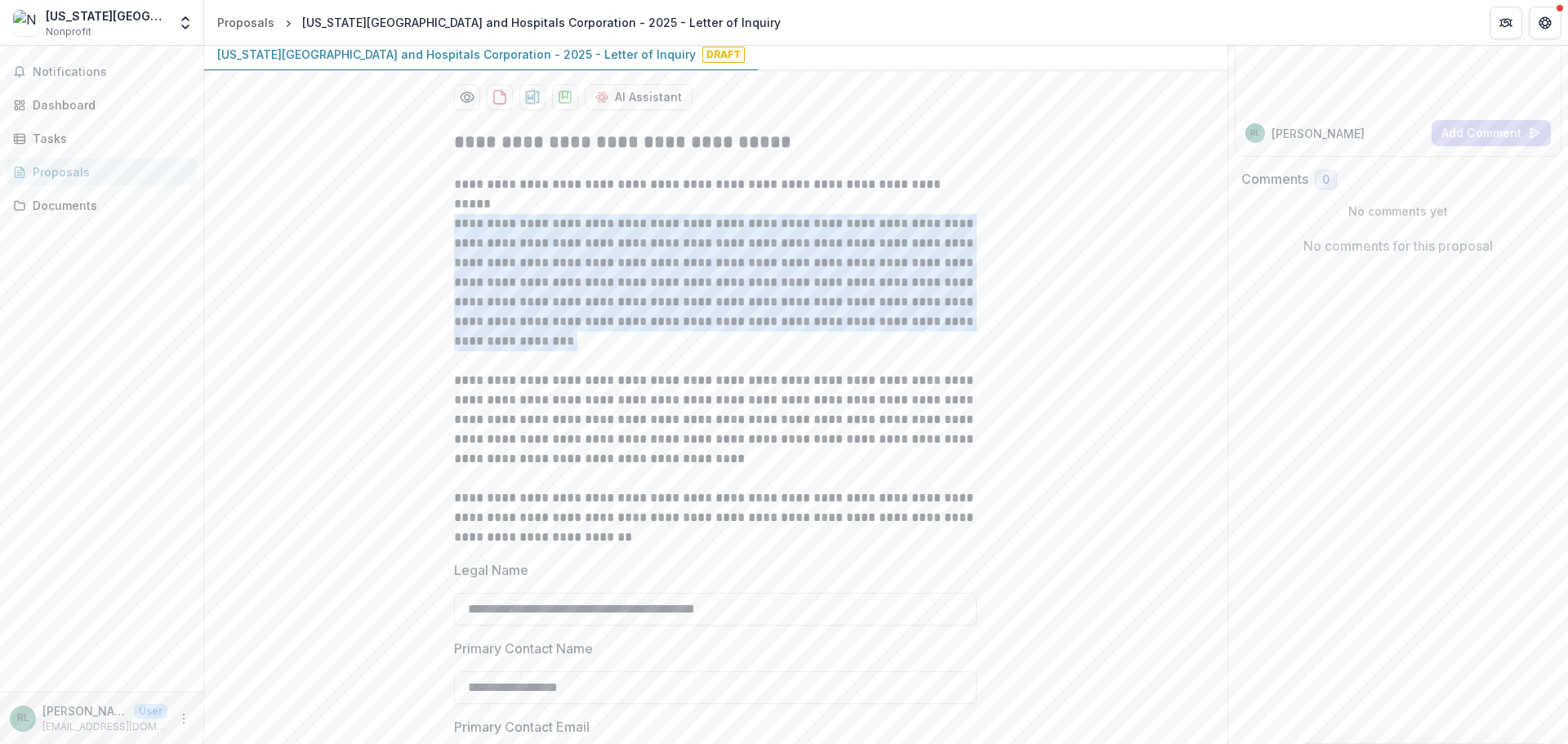
drag, startPoint x: 453, startPoint y: 216, endPoint x: 820, endPoint y: 339, distance: 387.1
click at [820, 339] on p "**********" at bounding box center [715, 282] width 523 height 137
copy p "**********"
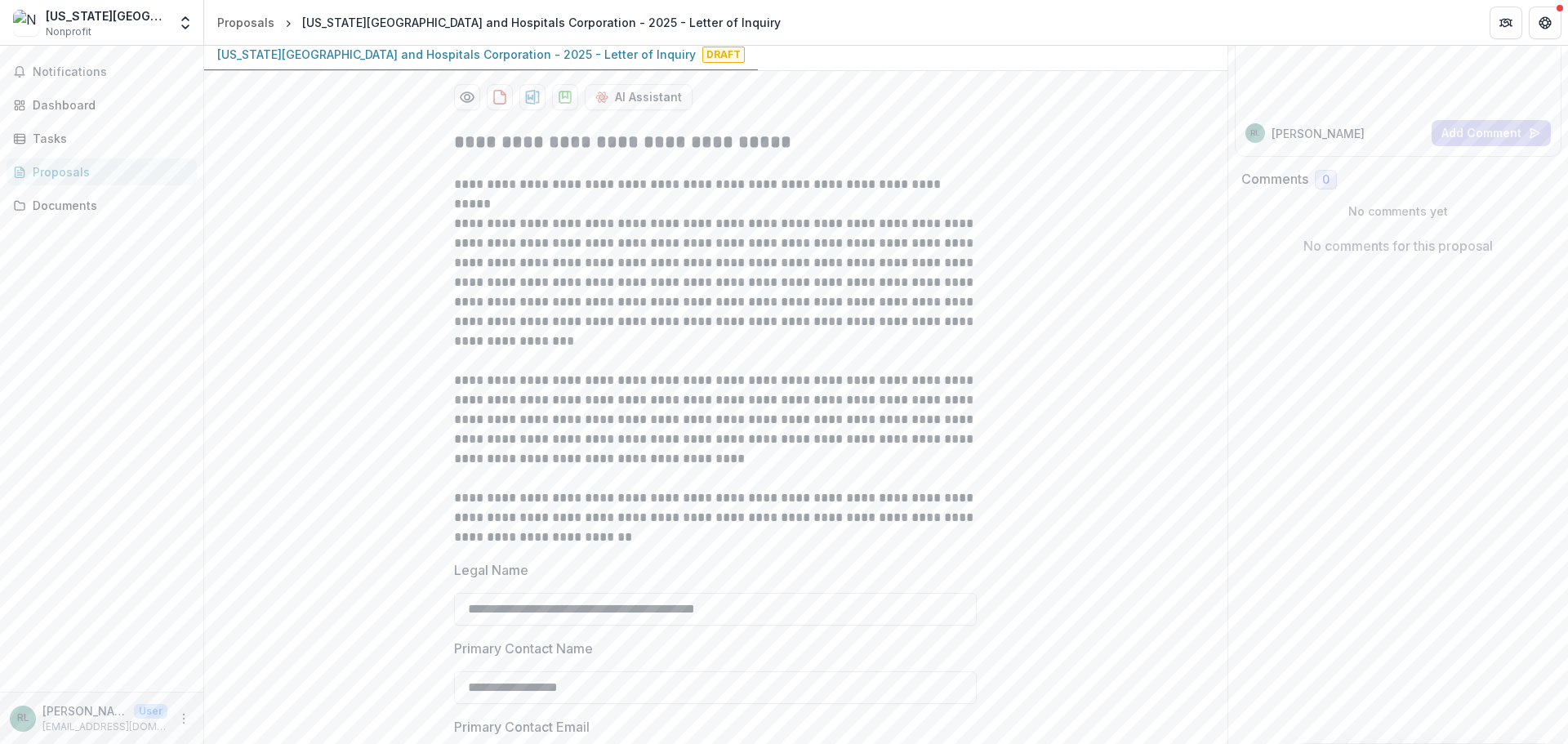
click at [658, 442] on p "**********" at bounding box center [715, 419] width 523 height 98
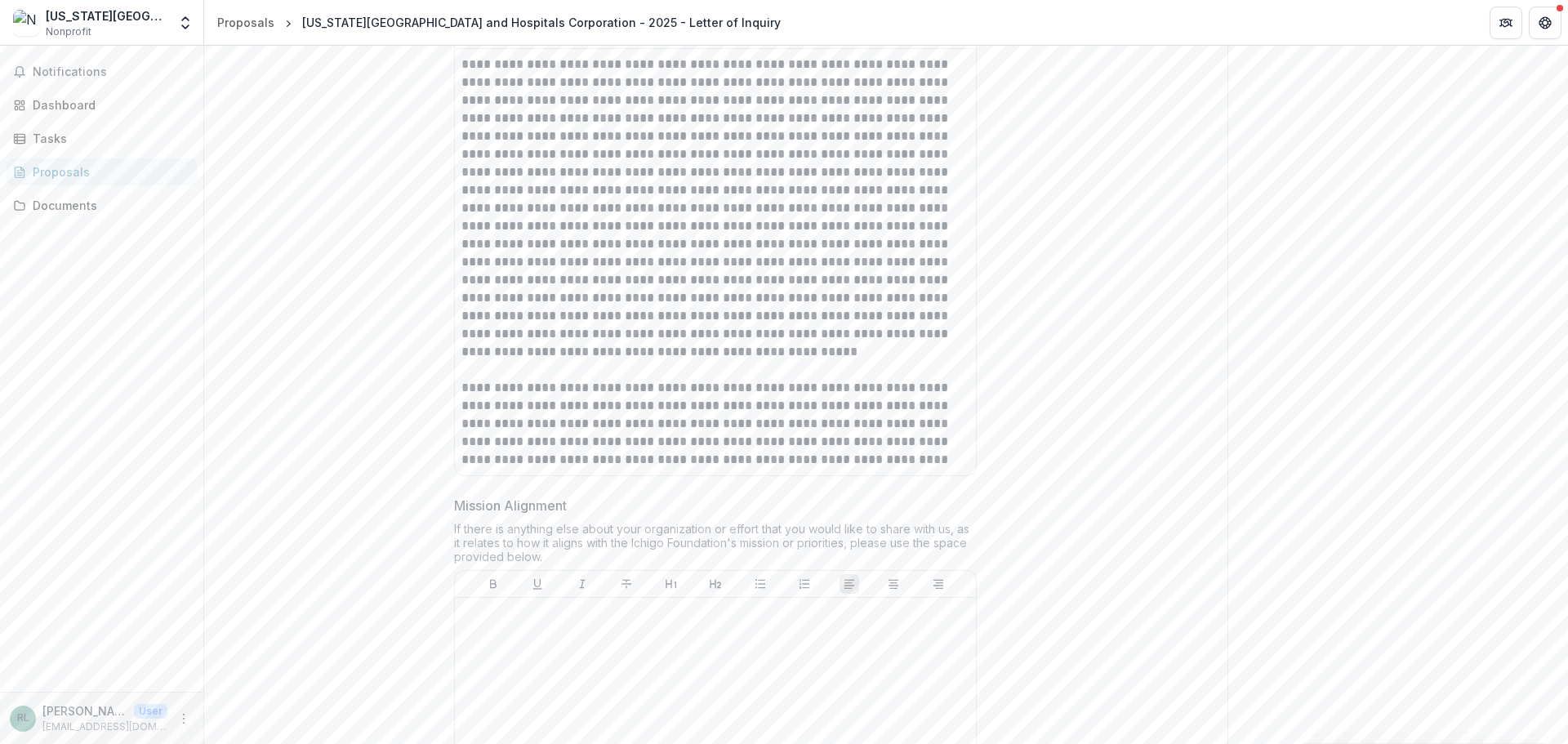
scroll to position [1780, 0]
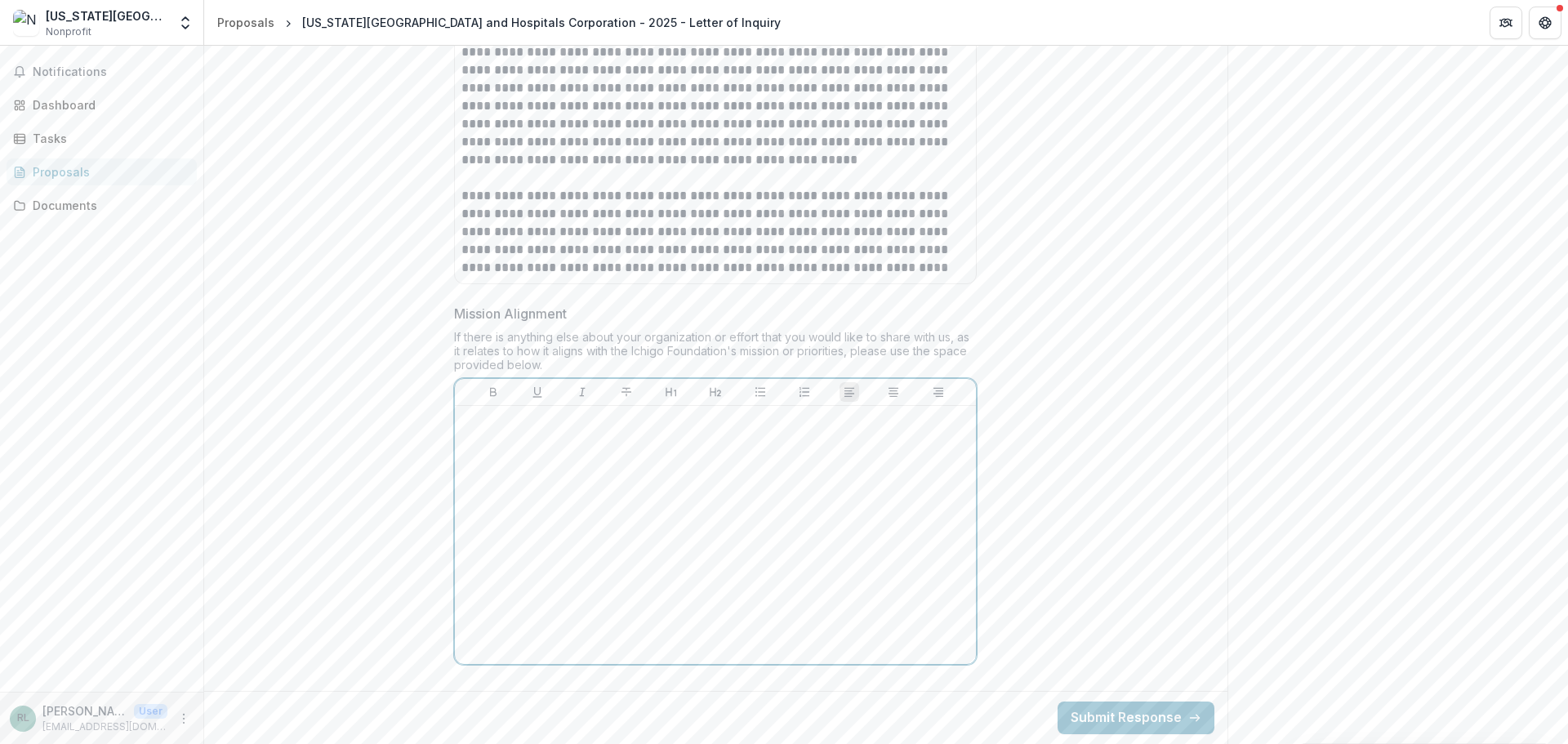
click at [614, 444] on div at bounding box center [715, 535] width 508 height 245
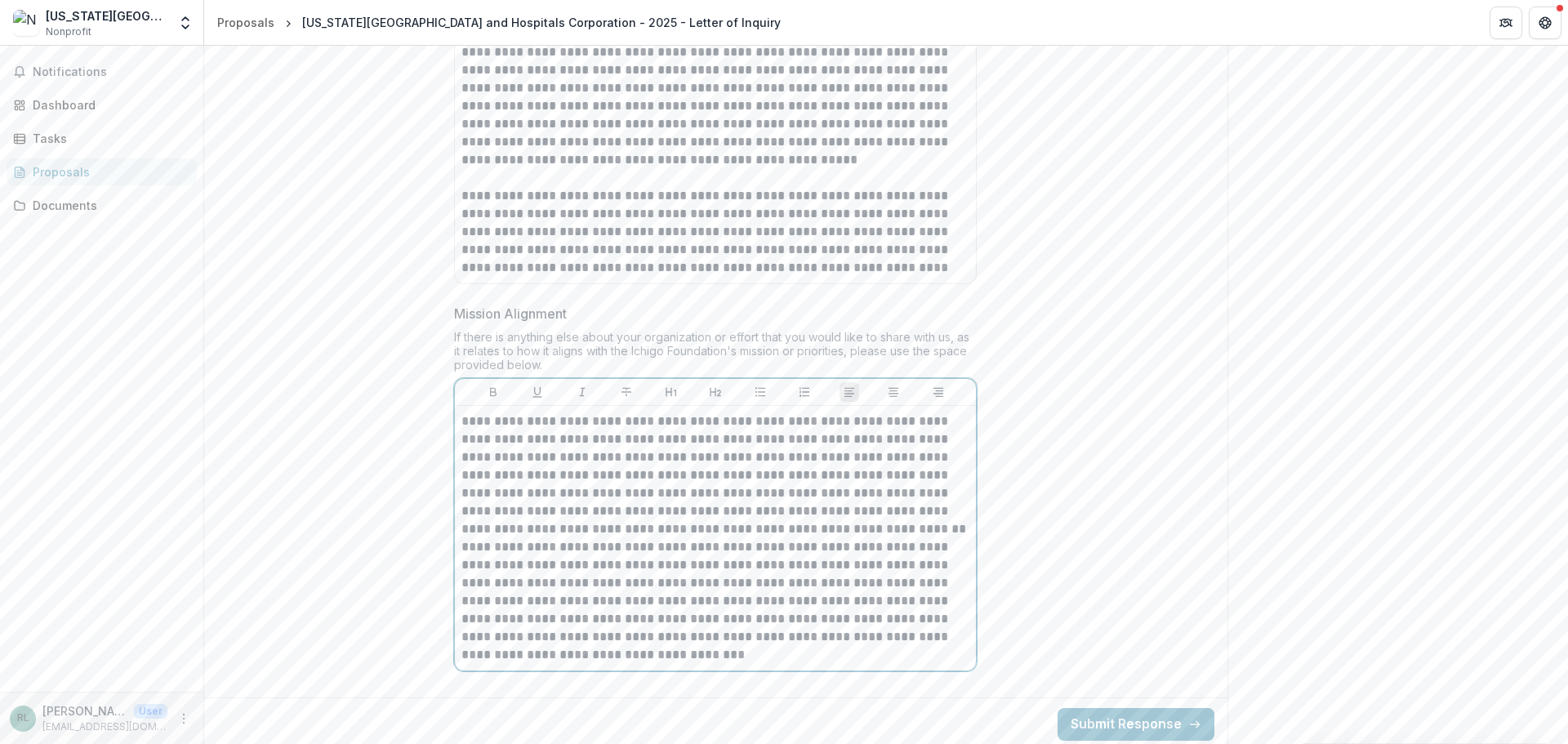
click at [869, 538] on p "**********" at bounding box center [715, 600] width 508 height 126
click at [869, 528] on p "**********" at bounding box center [715, 475] width 508 height 126
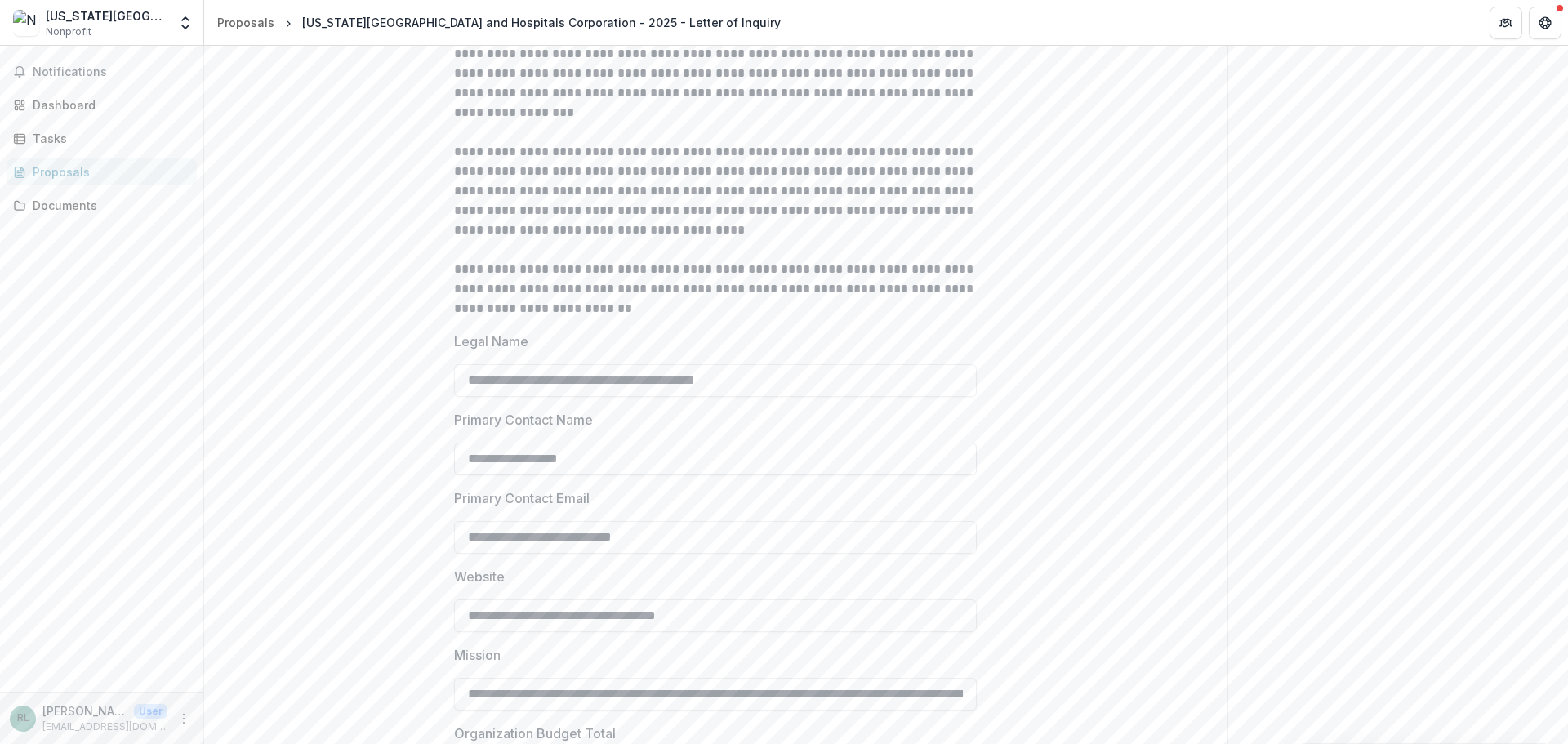
scroll to position [0, 0]
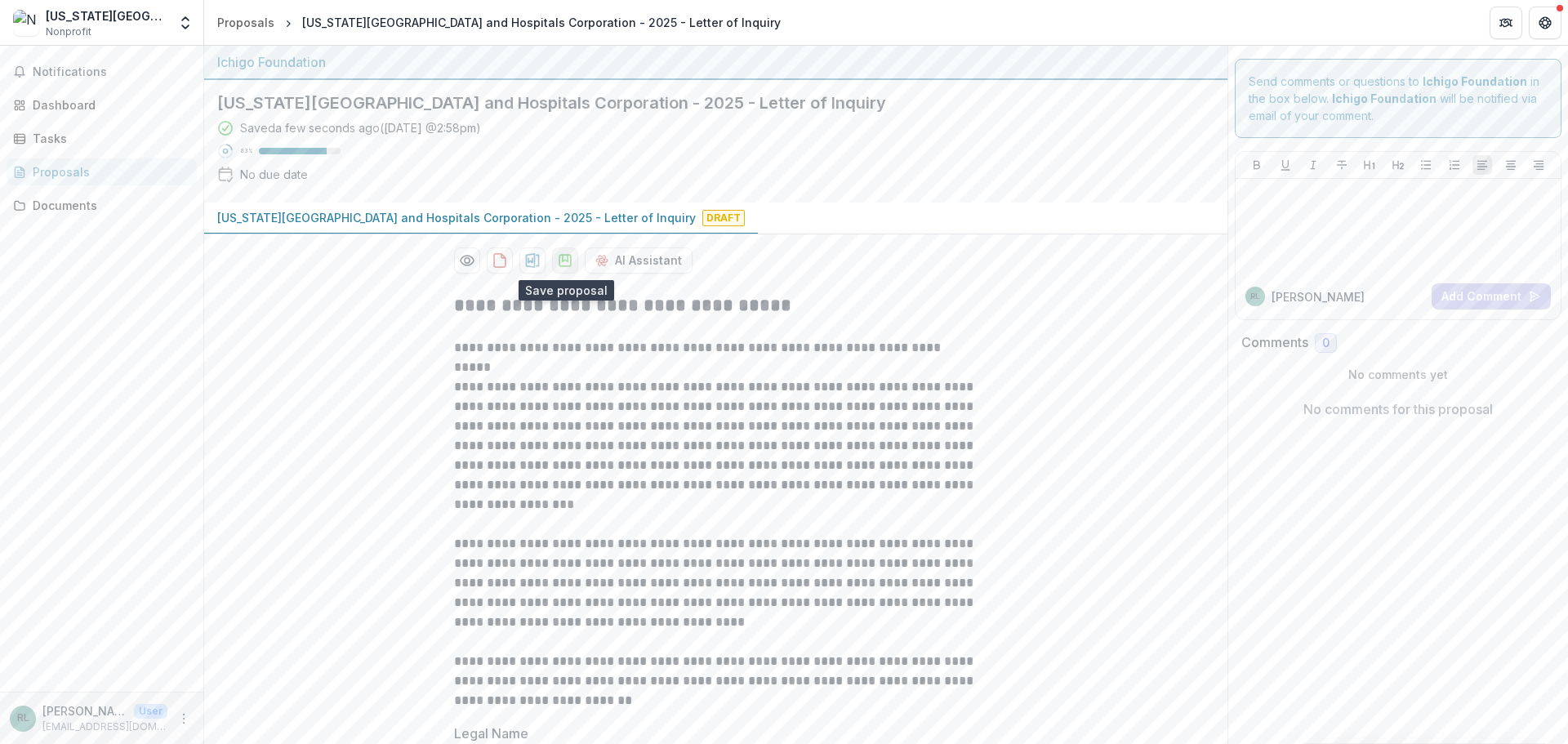
click at [559, 256] on icon "download-proposal" at bounding box center [565, 260] width 16 height 16
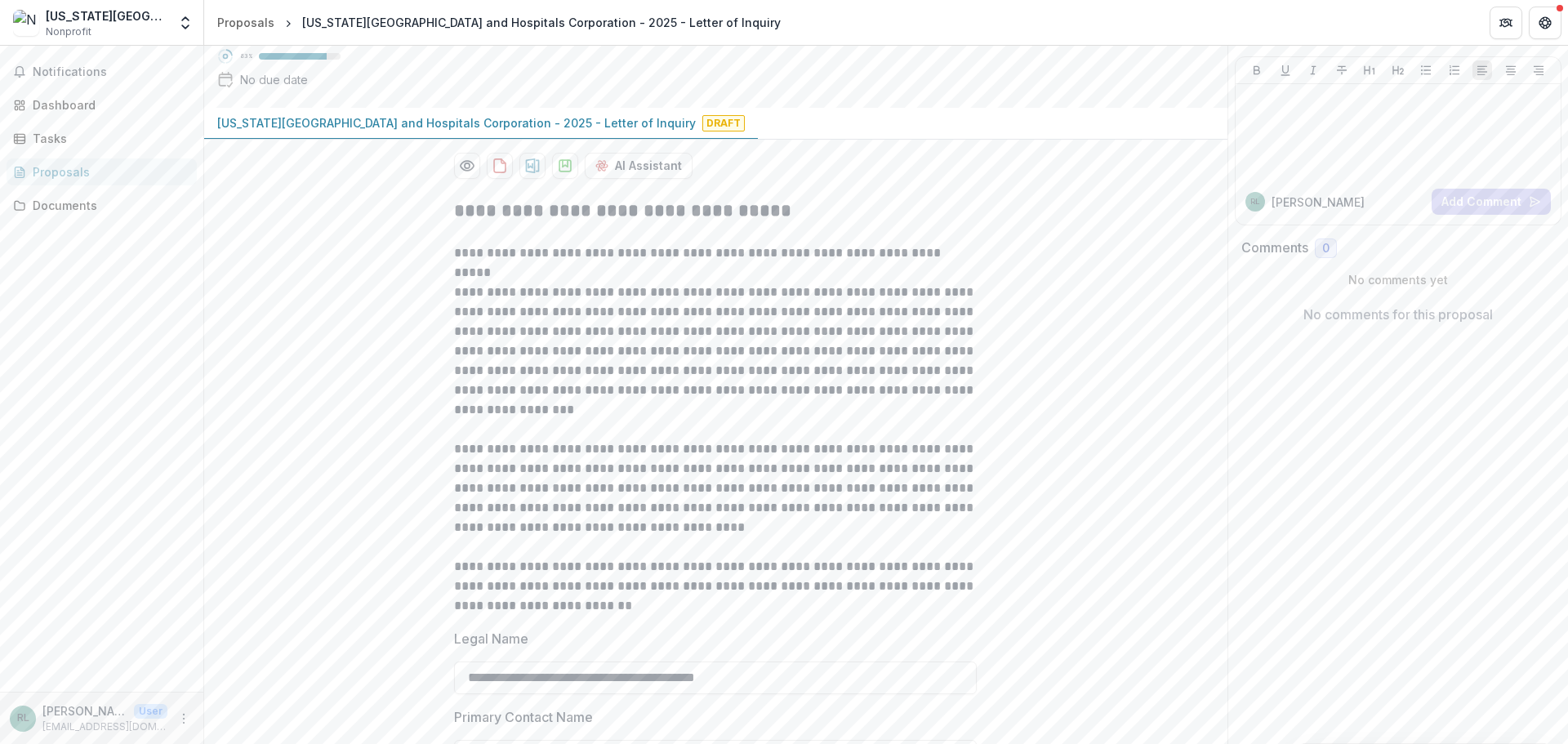
scroll to position [8, 0]
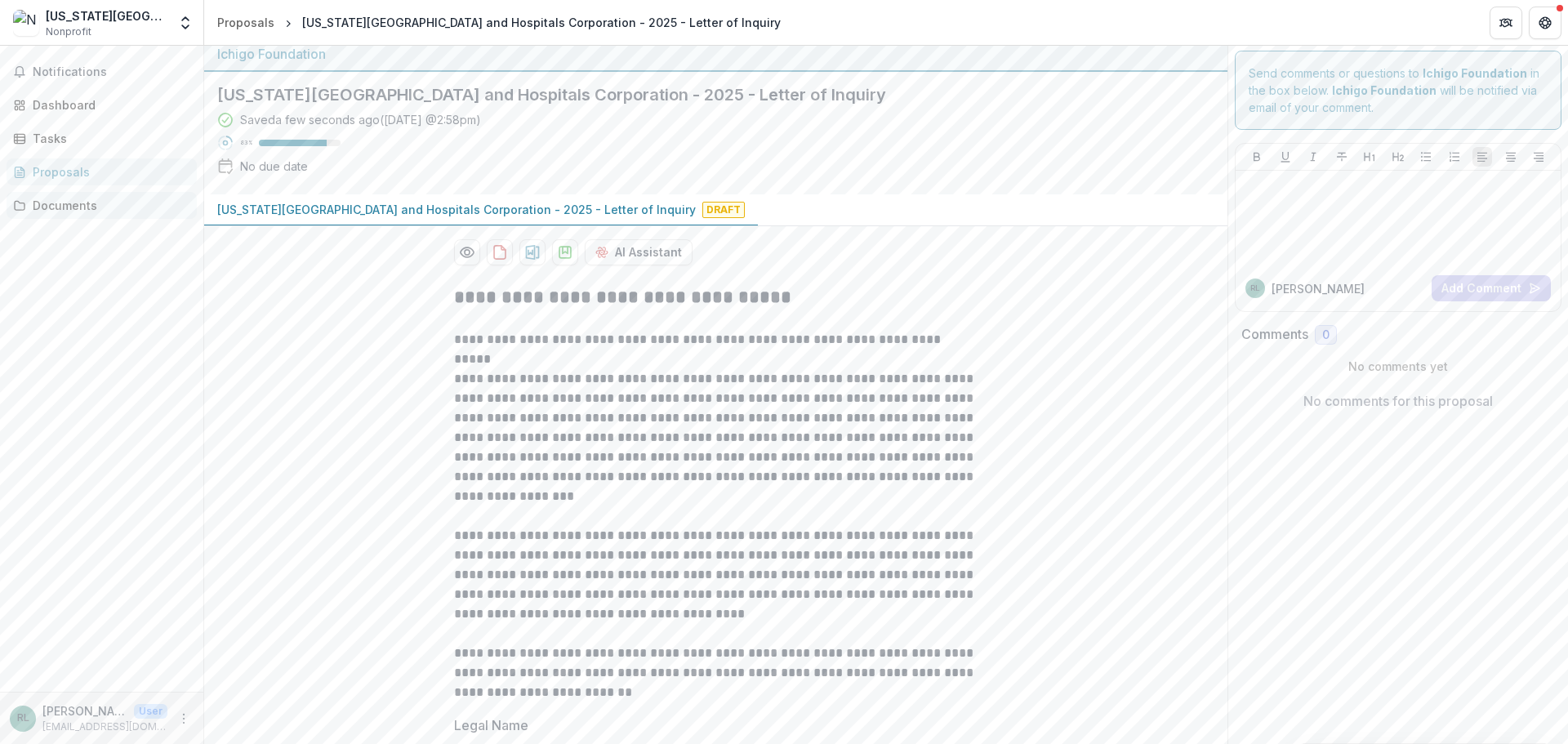
click at [72, 213] on div "Documents" at bounding box center [108, 205] width 151 height 17
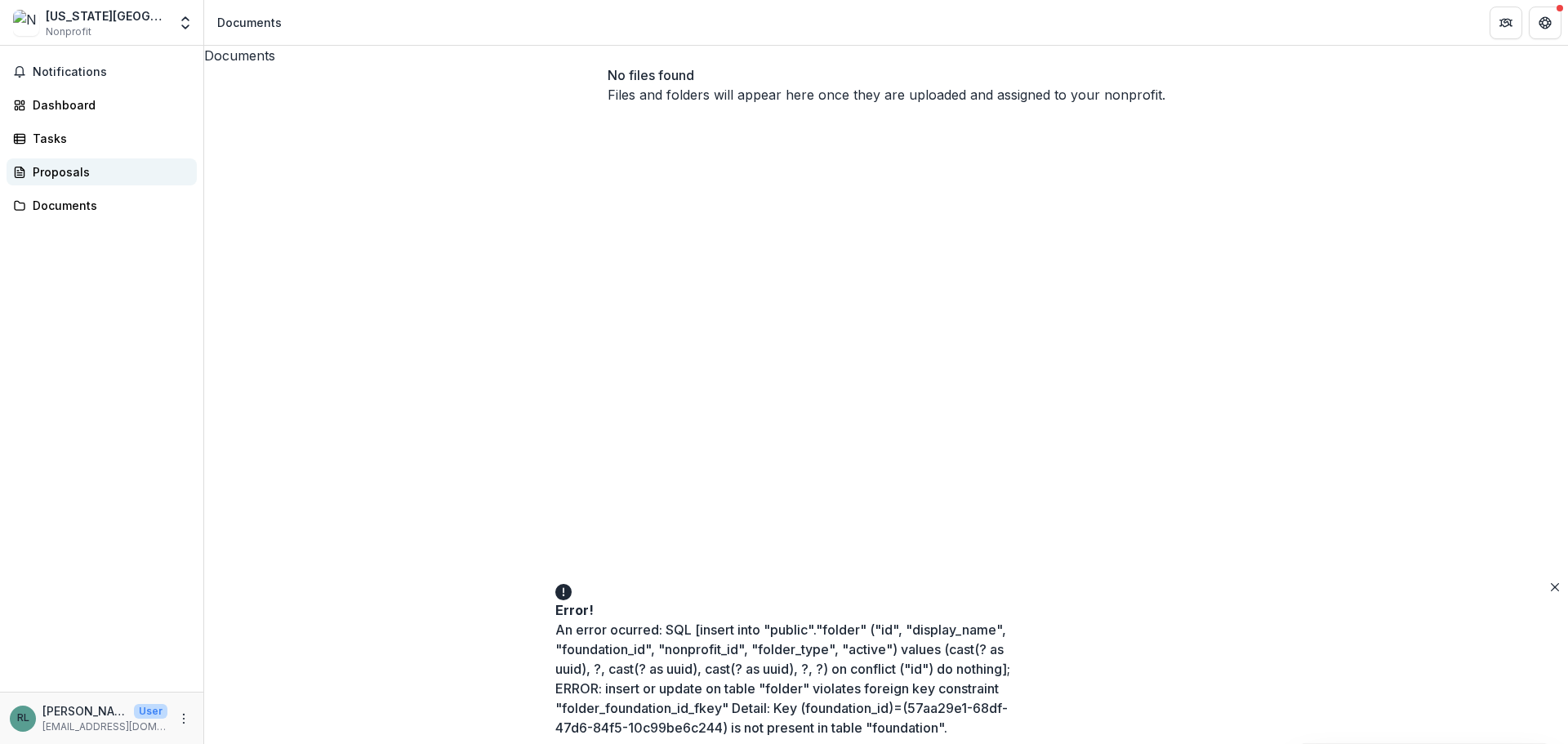
click at [101, 176] on div "Proposals" at bounding box center [108, 172] width 151 height 17
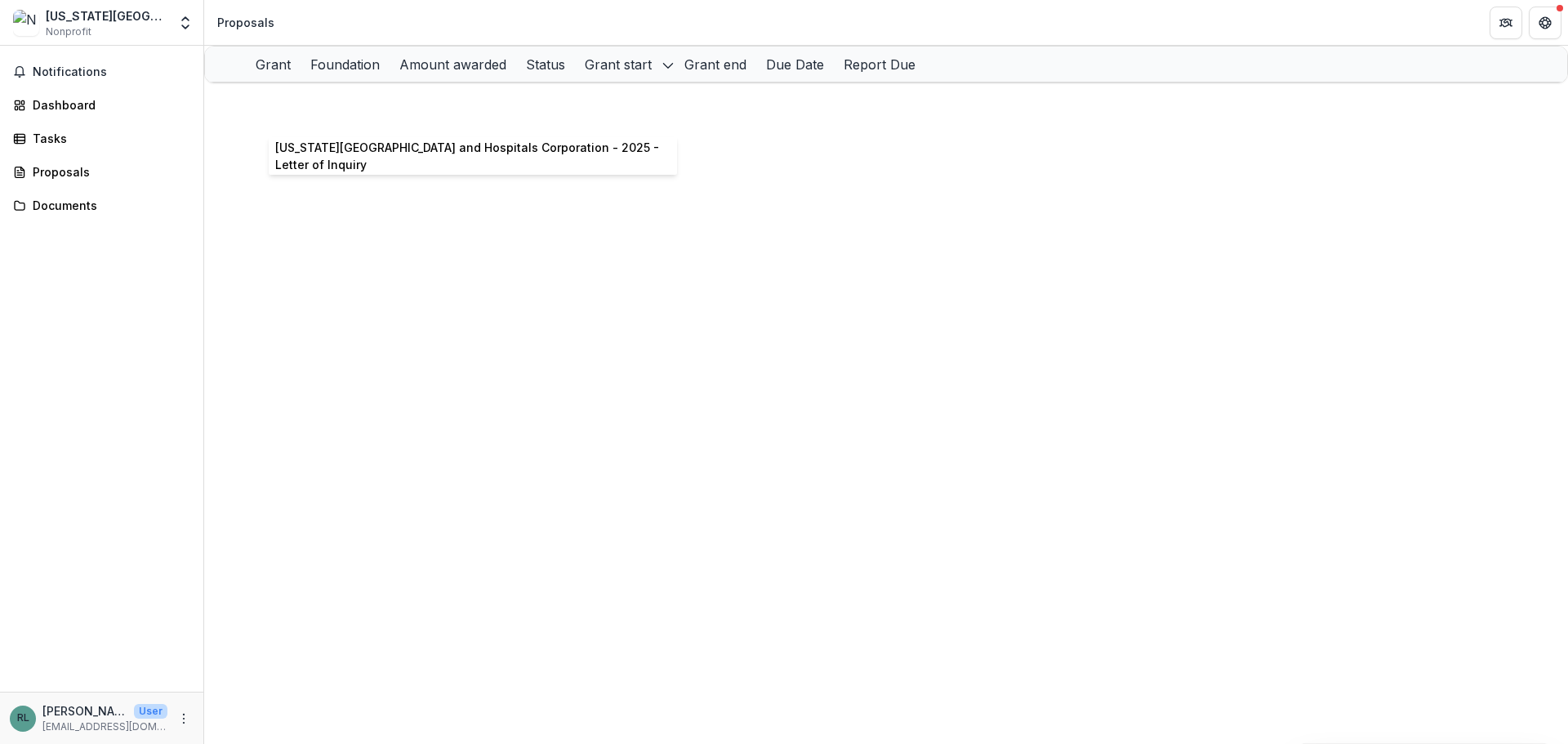
click at [349, 107] on link "[US_STATE][GEOGRAPHIC_DATA] and Hospitals Corporation - 2025 - Letter of Inquiry" at bounding box center [495, 100] width 479 height 14
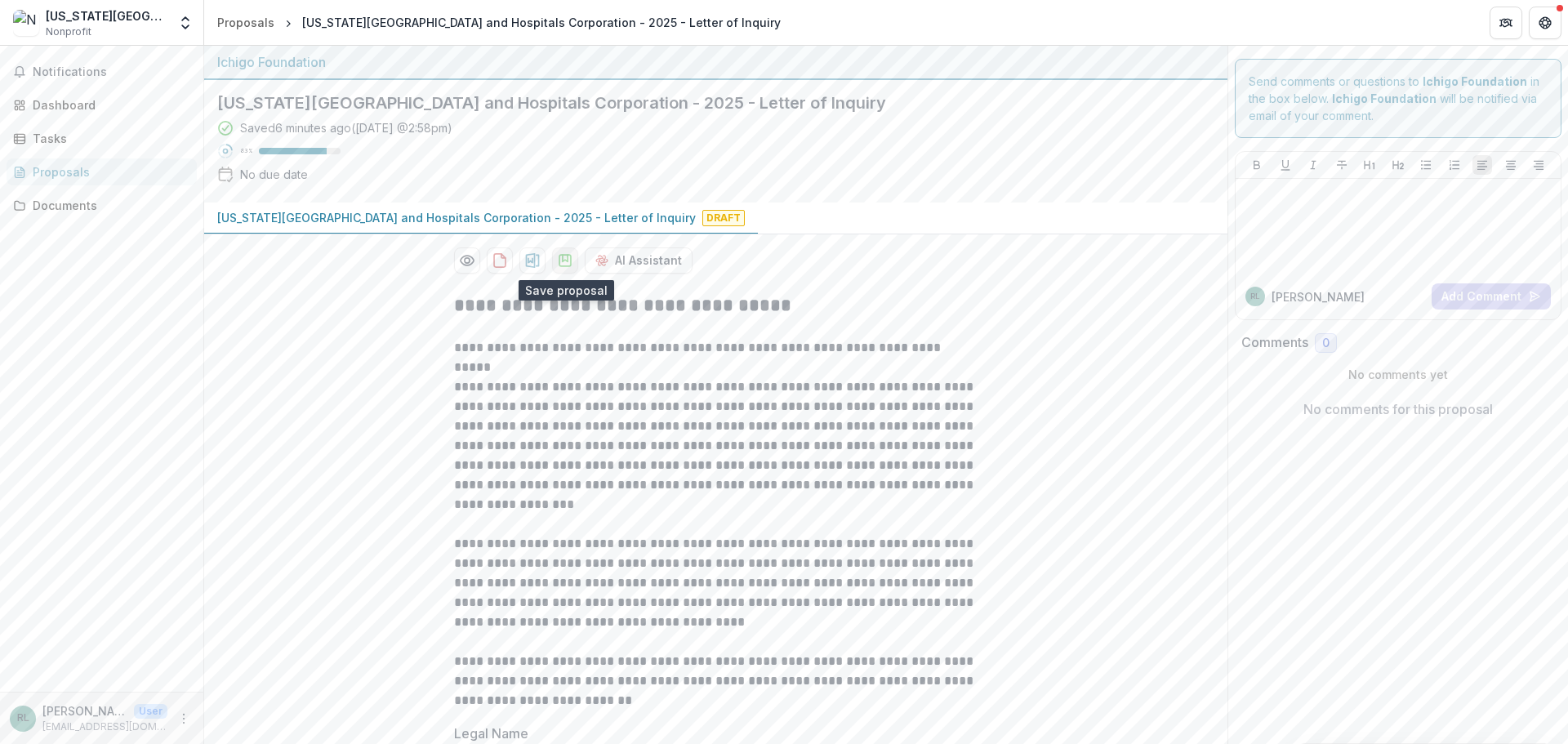
click at [562, 254] on polygon "download-proposal" at bounding box center [565, 258] width 5 height 7
click at [565, 259] on icon "download-proposal" at bounding box center [565, 260] width 16 height 16
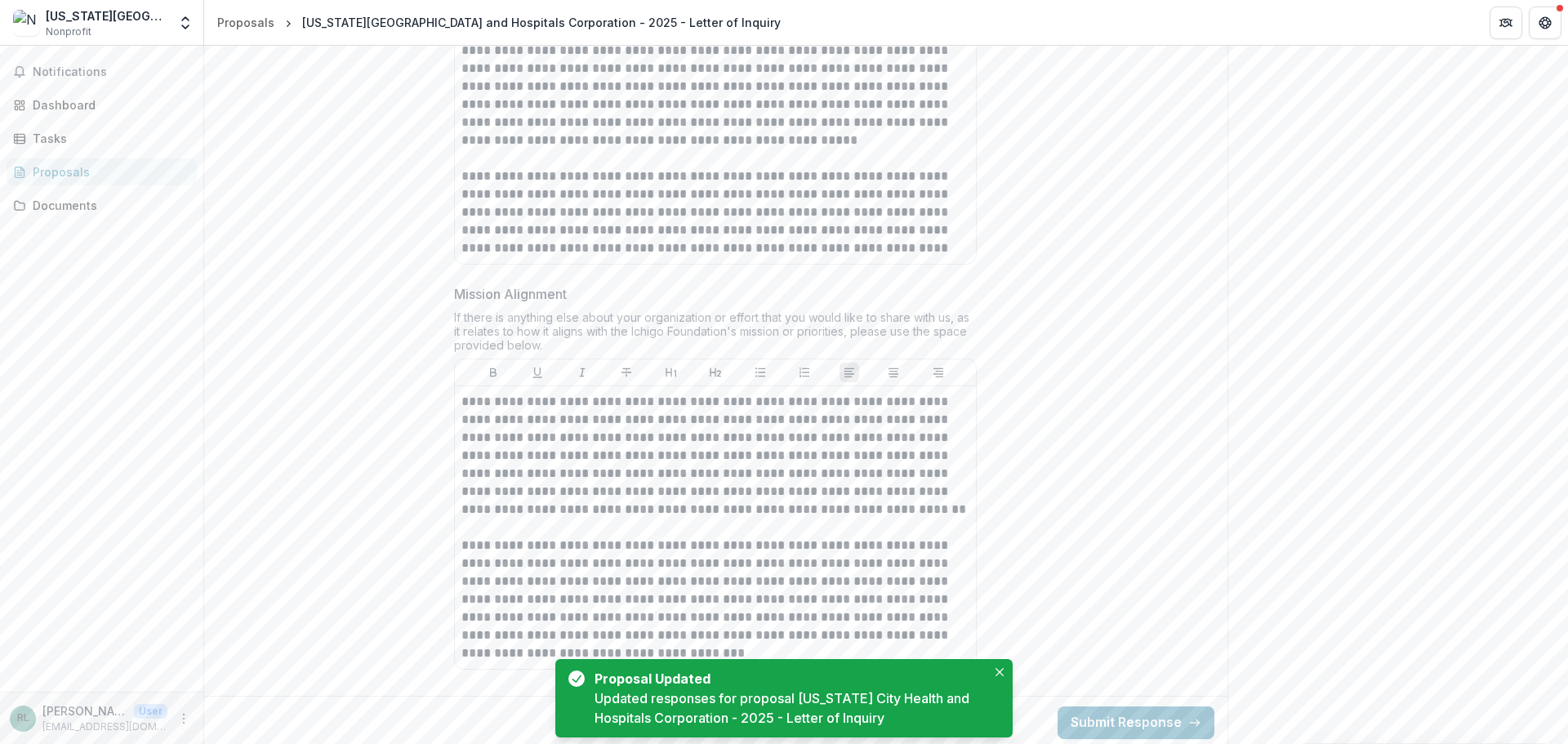
scroll to position [1804, 0]
click at [1160, 722] on button "Submit Response" at bounding box center [1136, 718] width 156 height 33
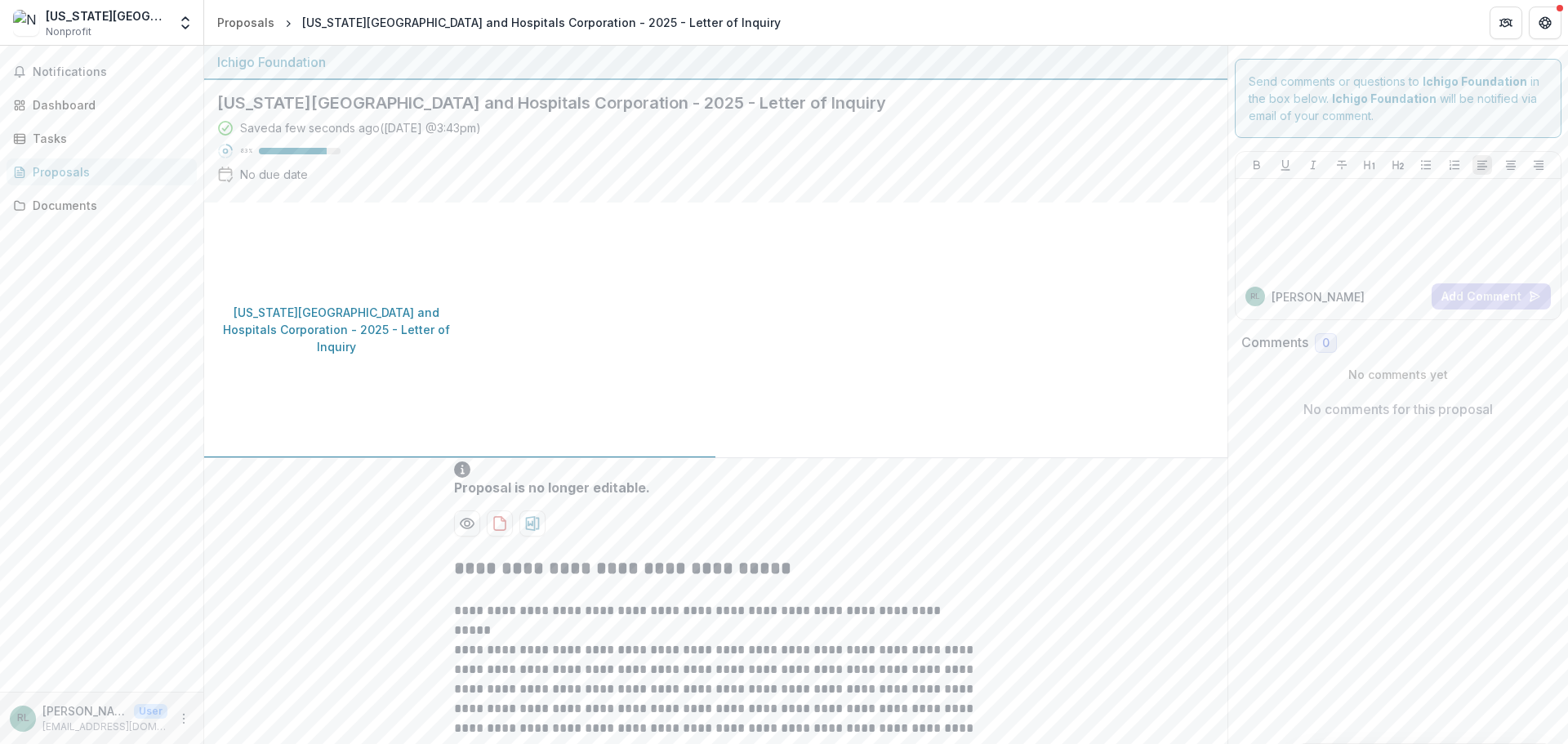
scroll to position [0, 0]
click at [13, 743] on button "Close" at bounding box center [6, 753] width 13 height 19
click at [111, 161] on link "Proposals" at bounding box center [101, 172] width 190 height 27
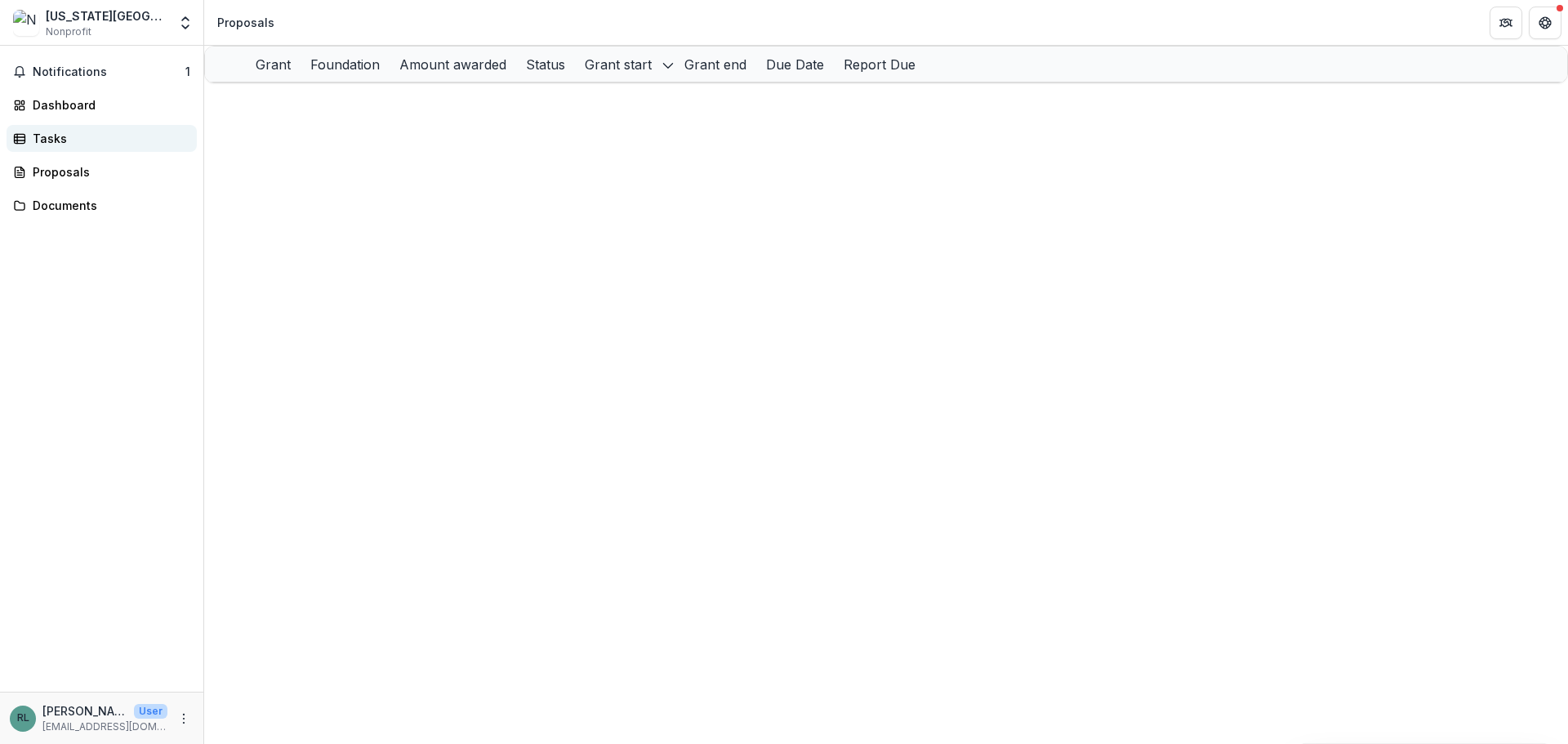
drag, startPoint x: 145, startPoint y: 336, endPoint x: 128, endPoint y: 145, distance: 191.8
click at [145, 336] on div "Notifications 1 Dashboard Tasks Proposals Documents" at bounding box center [101, 369] width 203 height 646
click at [137, 74] on span "Notifications" at bounding box center [109, 72] width 153 height 14
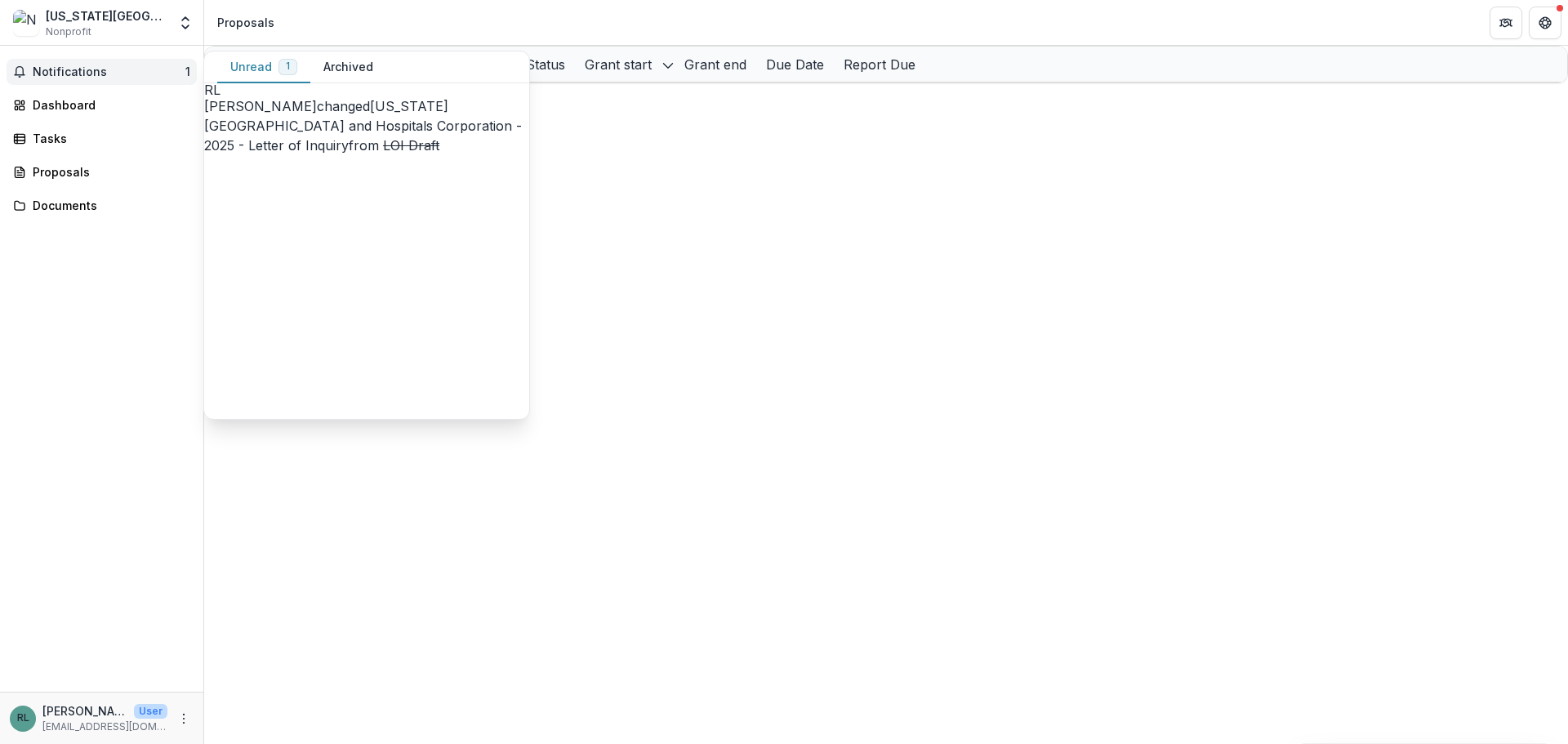
click at [137, 62] on button "Notifications 1" at bounding box center [101, 72] width 190 height 26
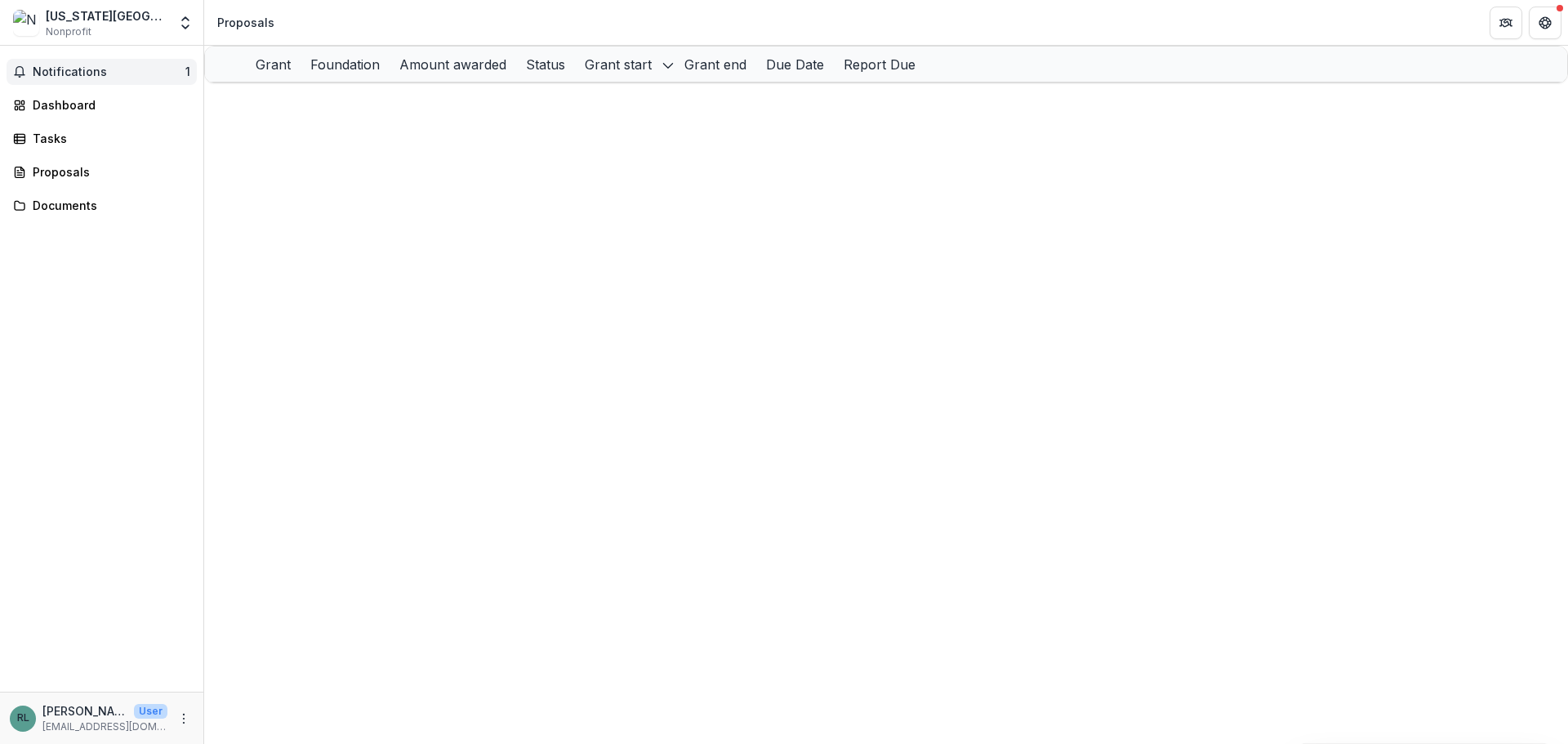
click at [116, 71] on span "Notifications" at bounding box center [109, 72] width 153 height 14
click at [799, 107] on span "SUBMITTED" at bounding box center [820, 100] width 68 height 14
click at [514, 108] on p "Ichigo Foundation" at bounding box center [512, 100] width 103 height 17
drag, startPoint x: 417, startPoint y: 360, endPoint x: 416, endPoint y: 342, distance: 18.0
click at [416, 342] on div "Grant Foundation Amount awarded Status Grant start Grant end Due Date Report Du…" at bounding box center [885, 395] width 1364 height 698
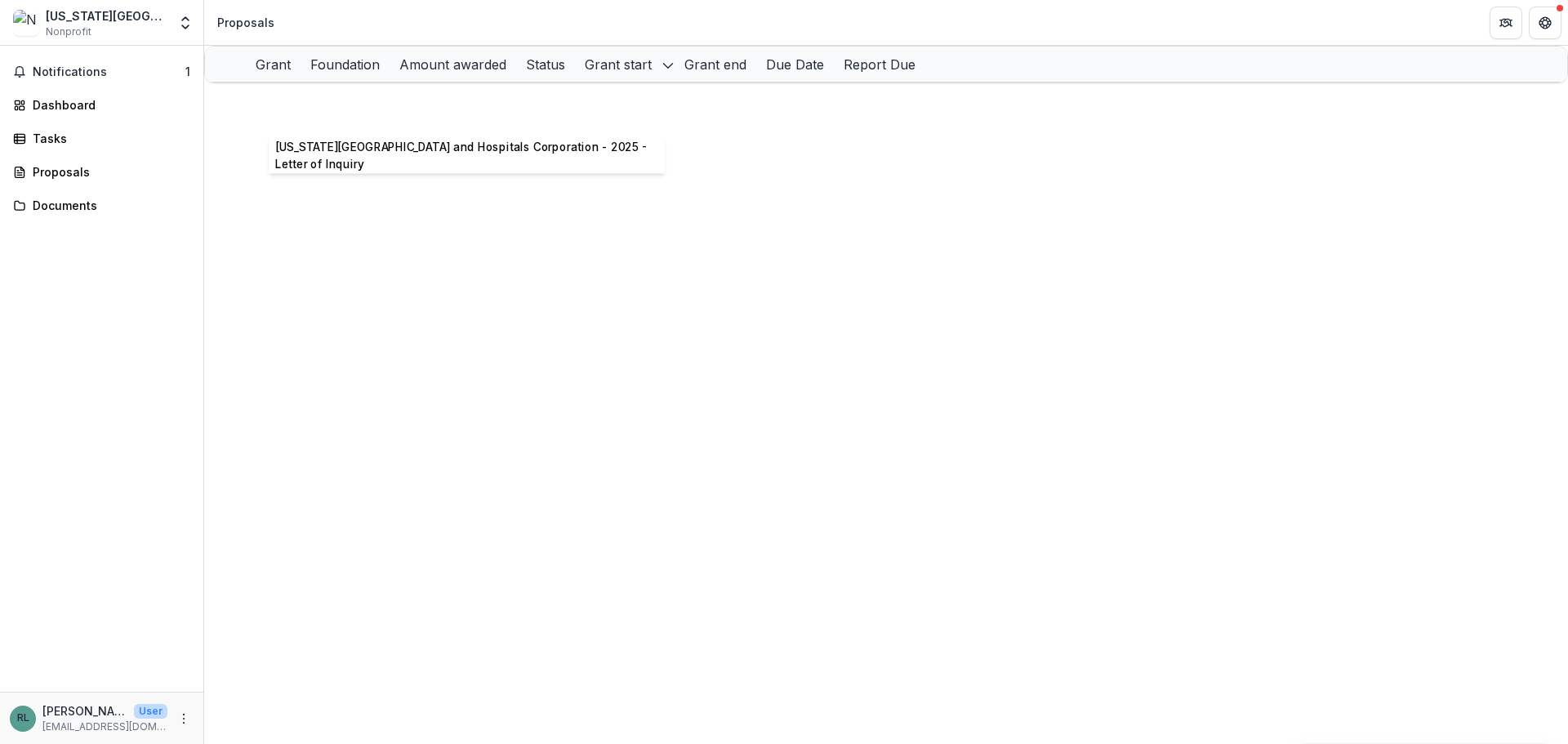
click at [320, 107] on link "[US_STATE][GEOGRAPHIC_DATA] and Hospitals Corporation - 2025 - Letter of Inquiry" at bounding box center [495, 100] width 479 height 14
